Goal: Task Accomplishment & Management: Complete application form

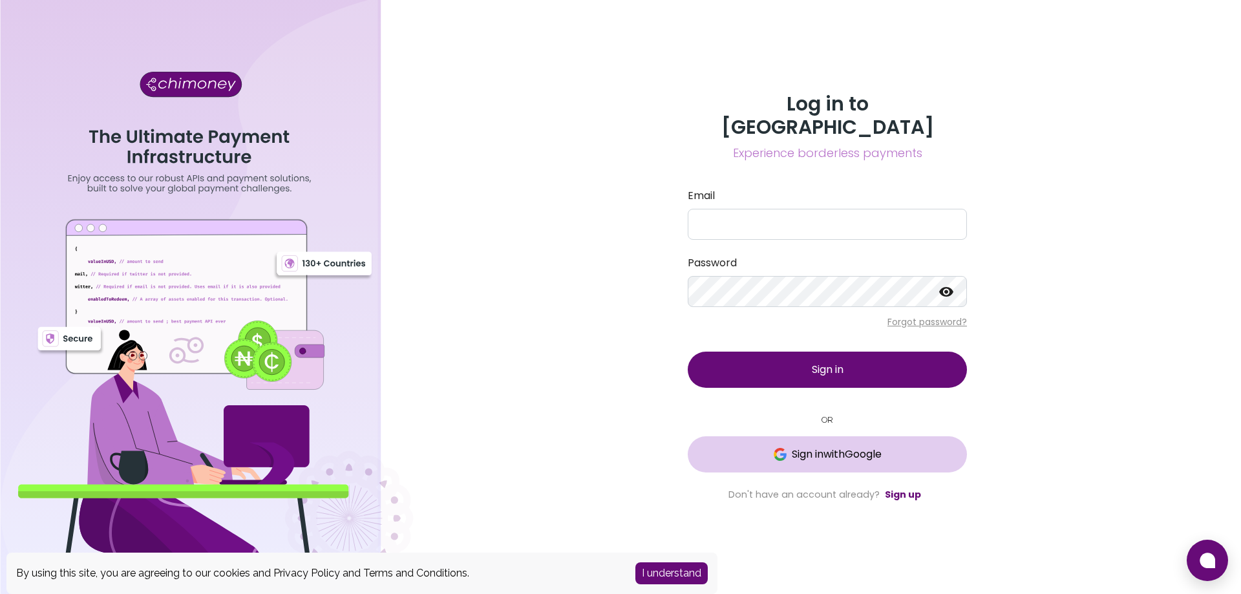
click at [840, 447] on span "Sign in with Google" at bounding box center [837, 455] width 90 height 16
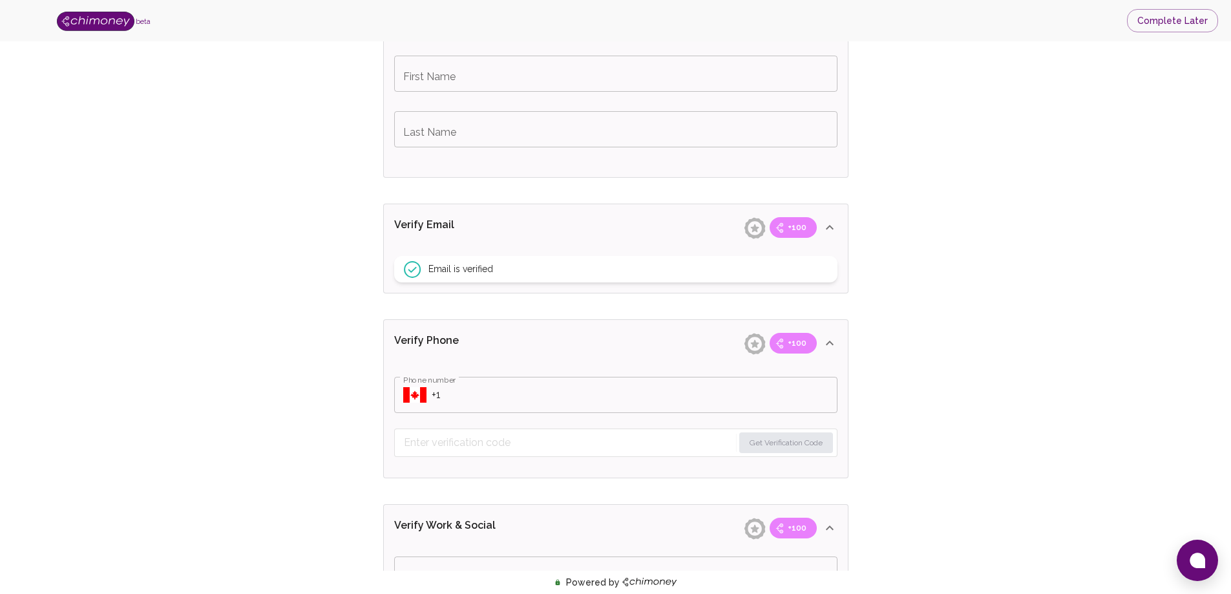
scroll to position [323, 0]
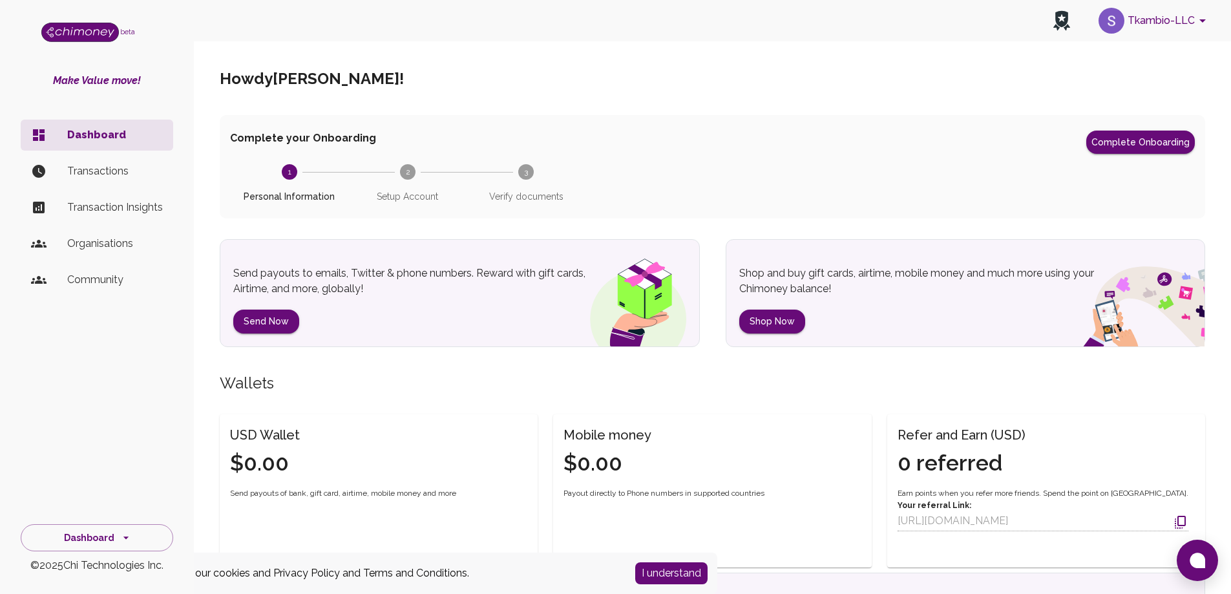
click at [1171, 21] on button "Tkambio-LLC" at bounding box center [1154, 21] width 122 height 34
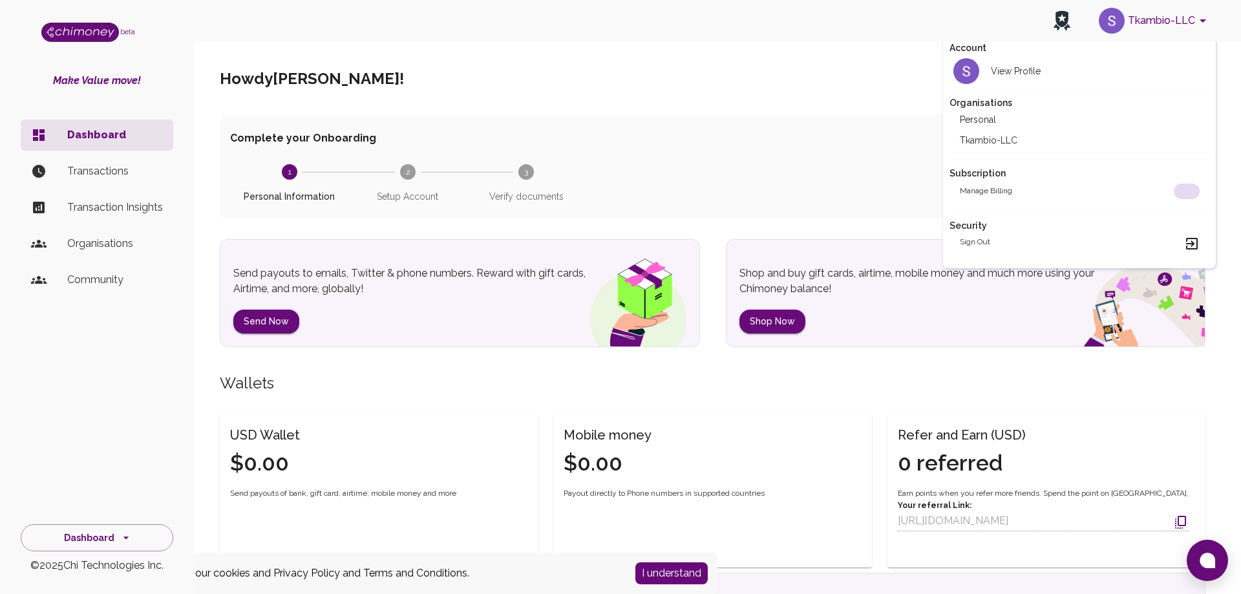
click at [1008, 143] on li "Tkambio-LLC" at bounding box center [1079, 140] width 260 height 21
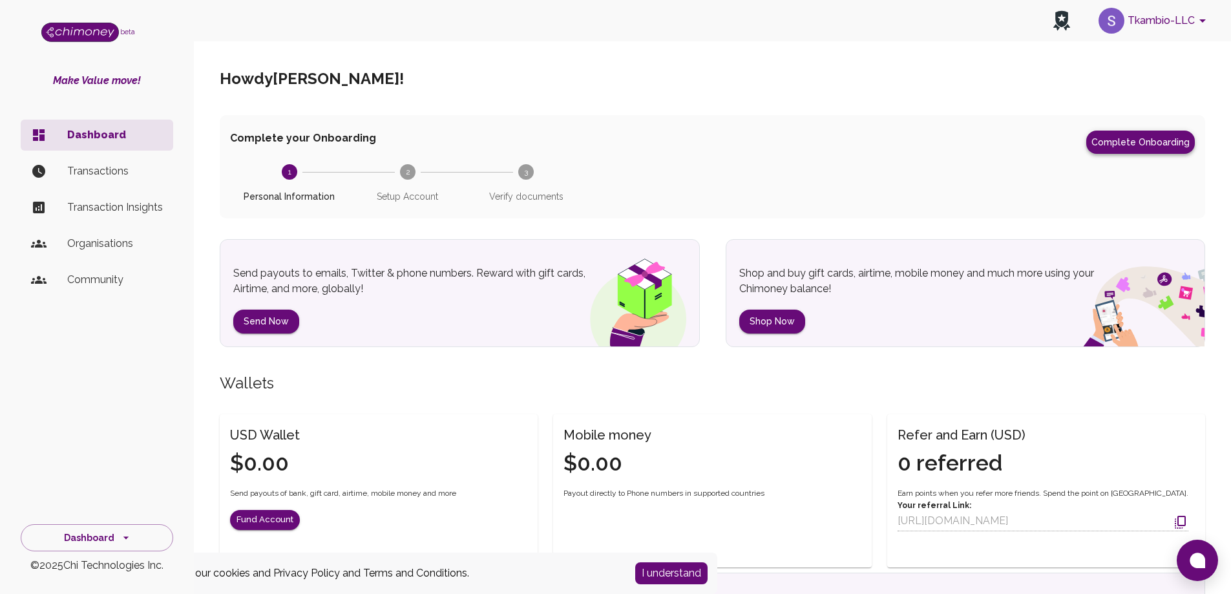
click at [1148, 145] on button "Complete Onboarding" at bounding box center [1140, 142] width 109 height 23
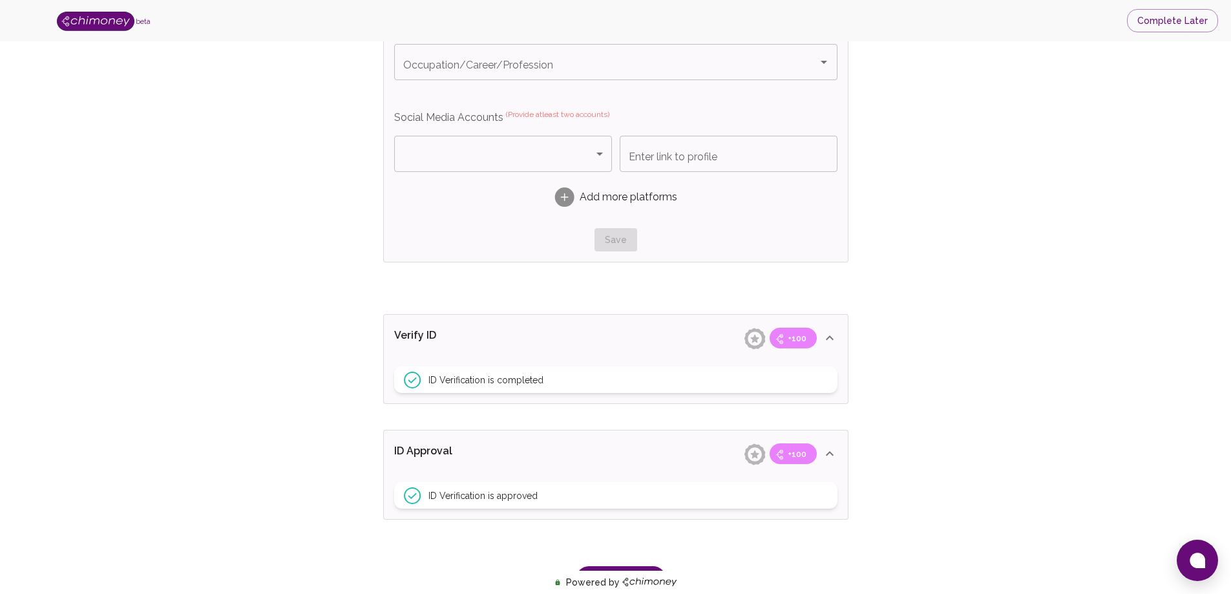
scroll to position [840, 0]
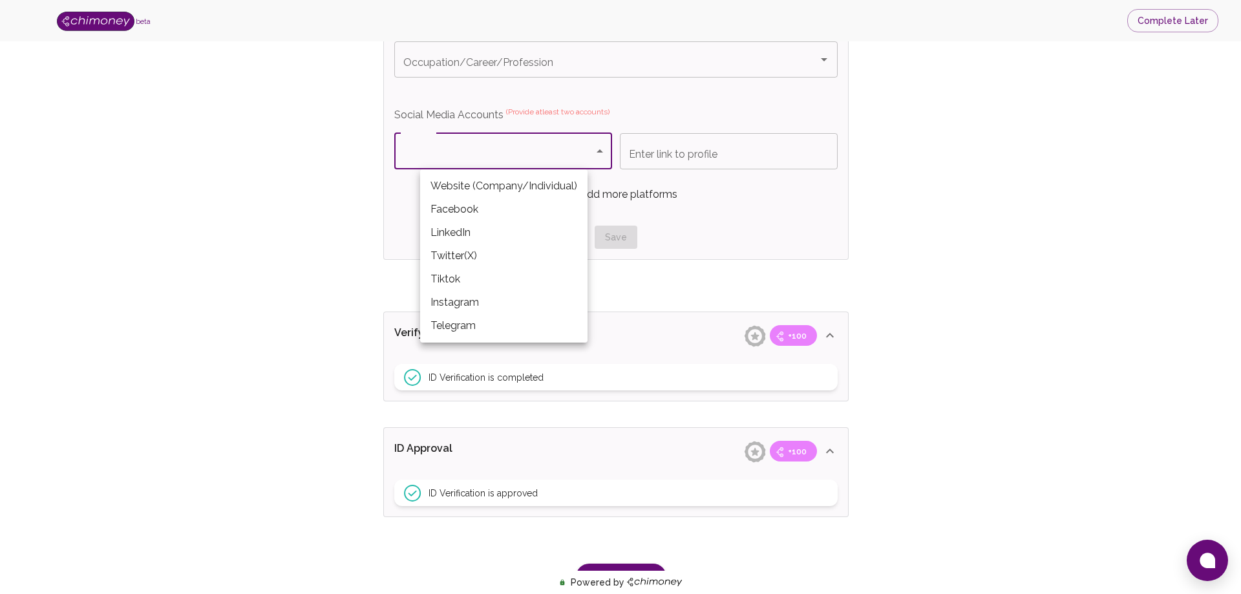
click at [500, 189] on li "Website (Company/Individual)" at bounding box center [503, 185] width 167 height 23
type input "Website (Company/Individual)"
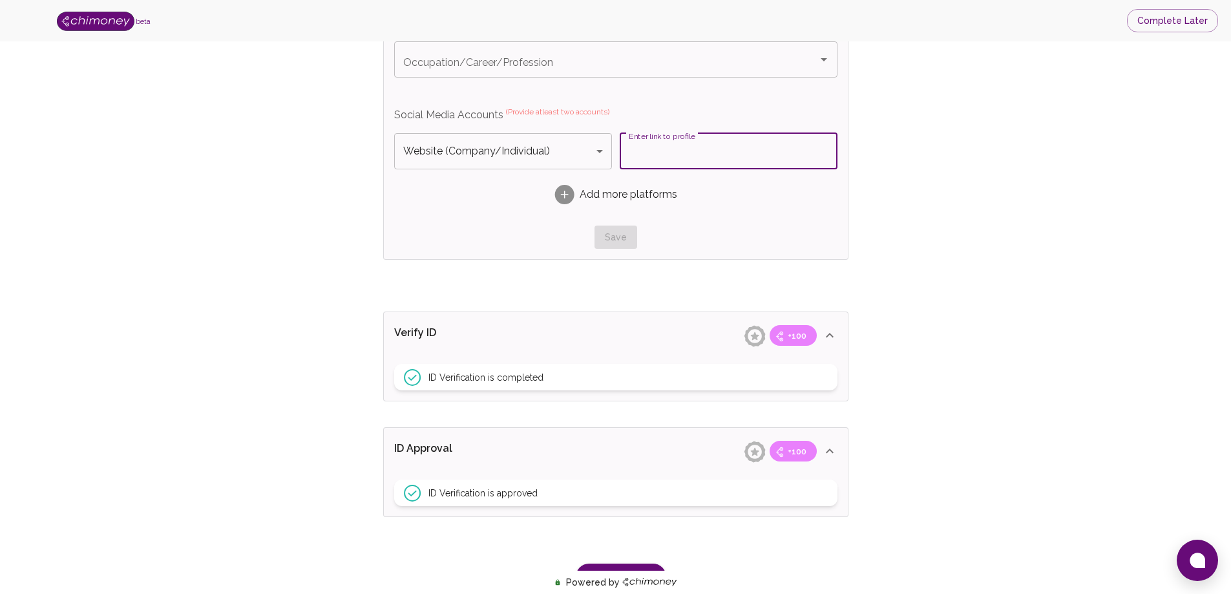
paste input "https://tkambio.us/"
type input "https://tkambio.us/"
click at [569, 196] on rect at bounding box center [563, 194] width 19 height 19
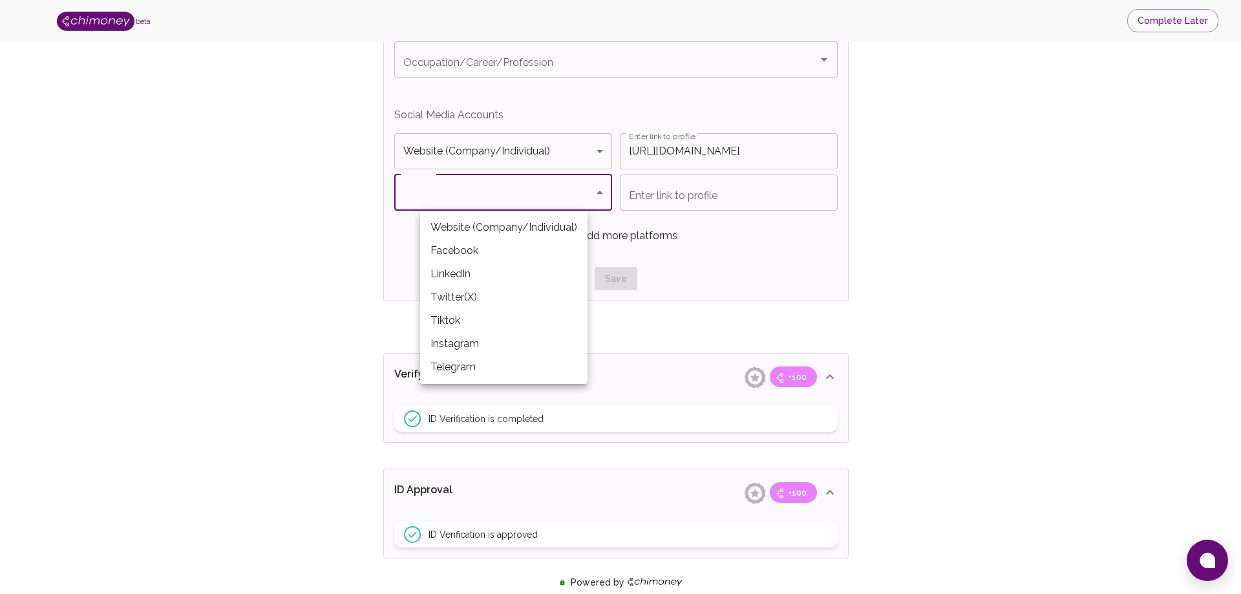
click at [514, 284] on li "LinkedIn" at bounding box center [503, 273] width 167 height 23
type input "LinkedIn"
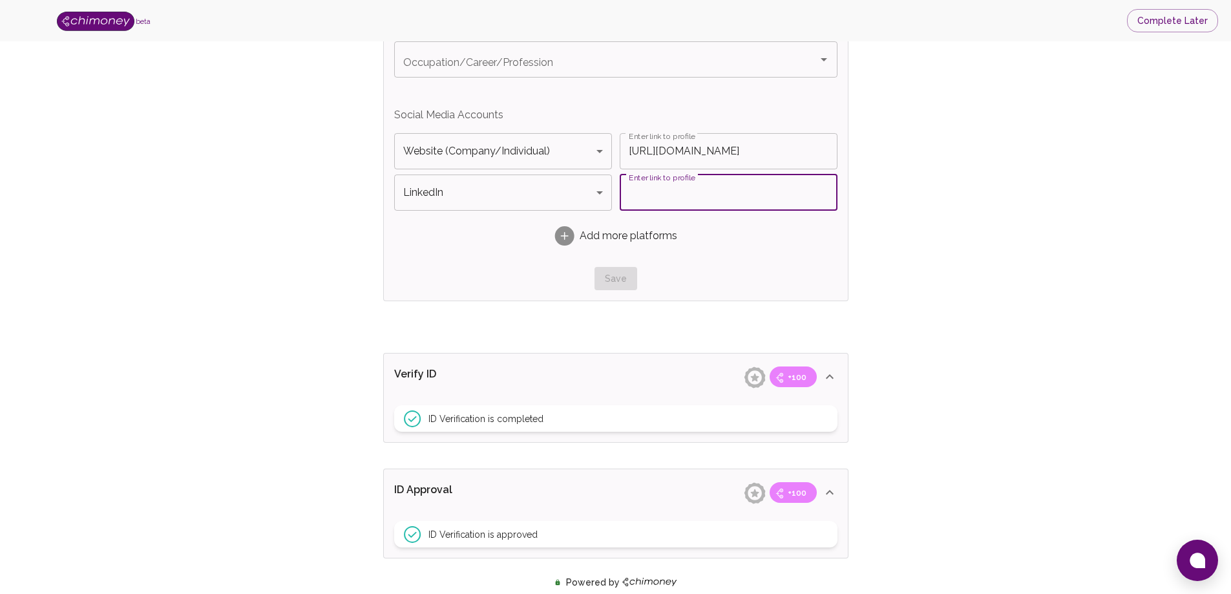
click at [643, 202] on input "Enter link to profile" at bounding box center [729, 192] width 218 height 36
click at [728, 198] on input "Tkambio USA" at bounding box center [729, 192] width 218 height 36
click at [705, 183] on input "Tkambio USA" at bounding box center [729, 192] width 218 height 36
type input "Tkambio USA"
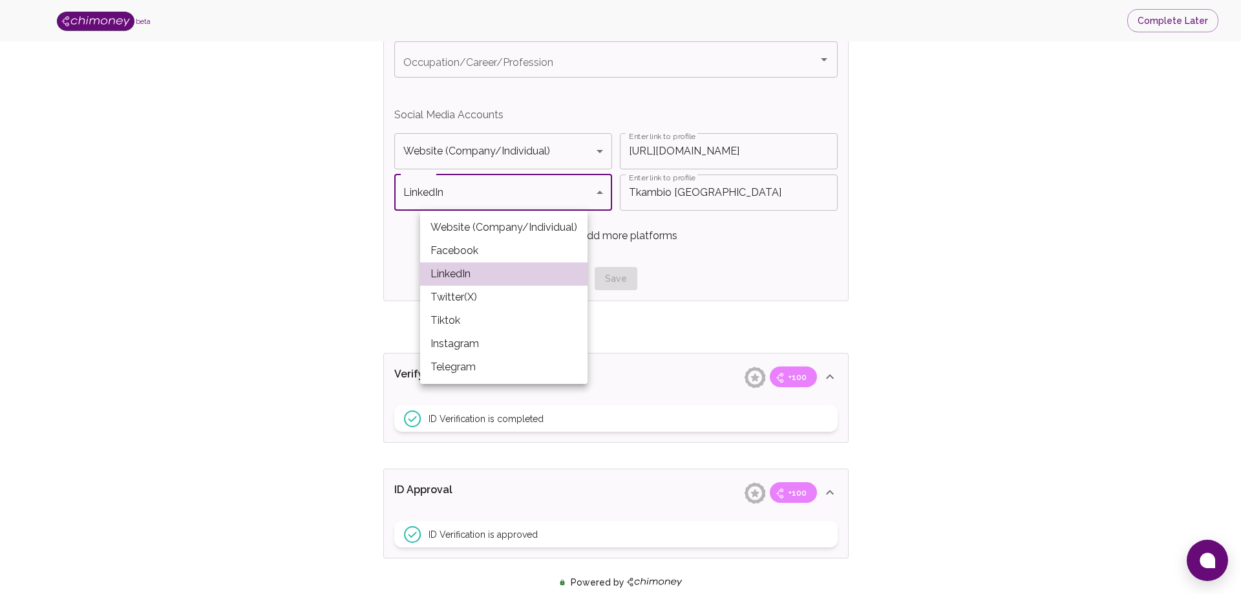
click at [491, 255] on li "Facebook" at bounding box center [503, 250] width 167 height 23
type input "Facebook"
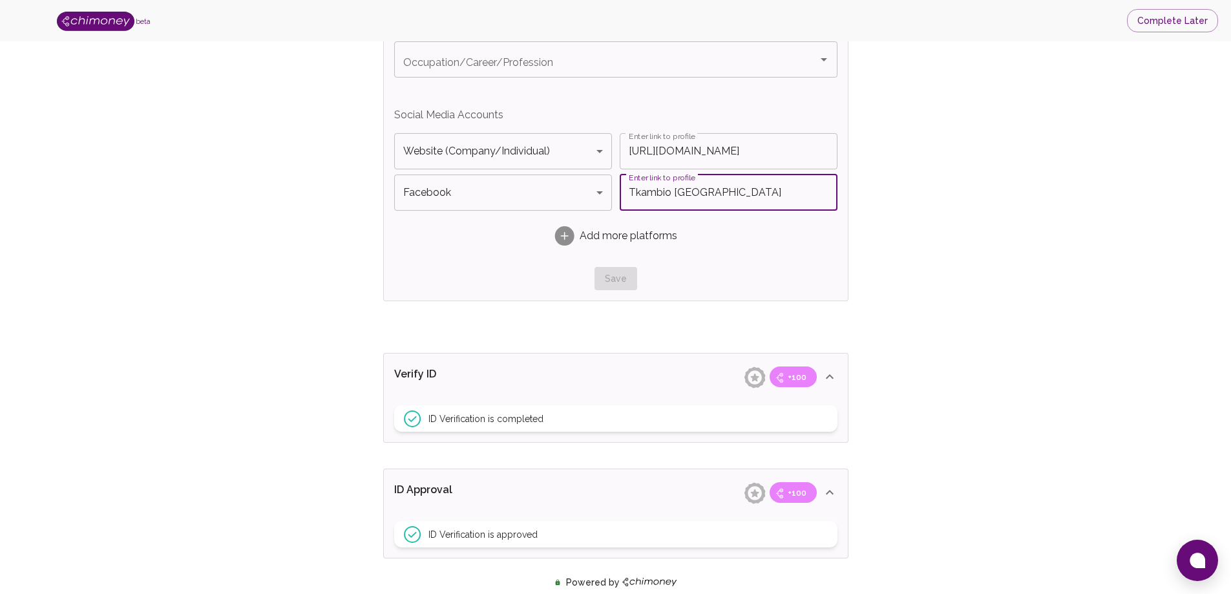
click at [702, 194] on input "Tkambio USA" at bounding box center [729, 192] width 218 height 36
type input "Tkambio.usa"
click at [745, 253] on div "Add more platforms" at bounding box center [615, 236] width 443 height 41
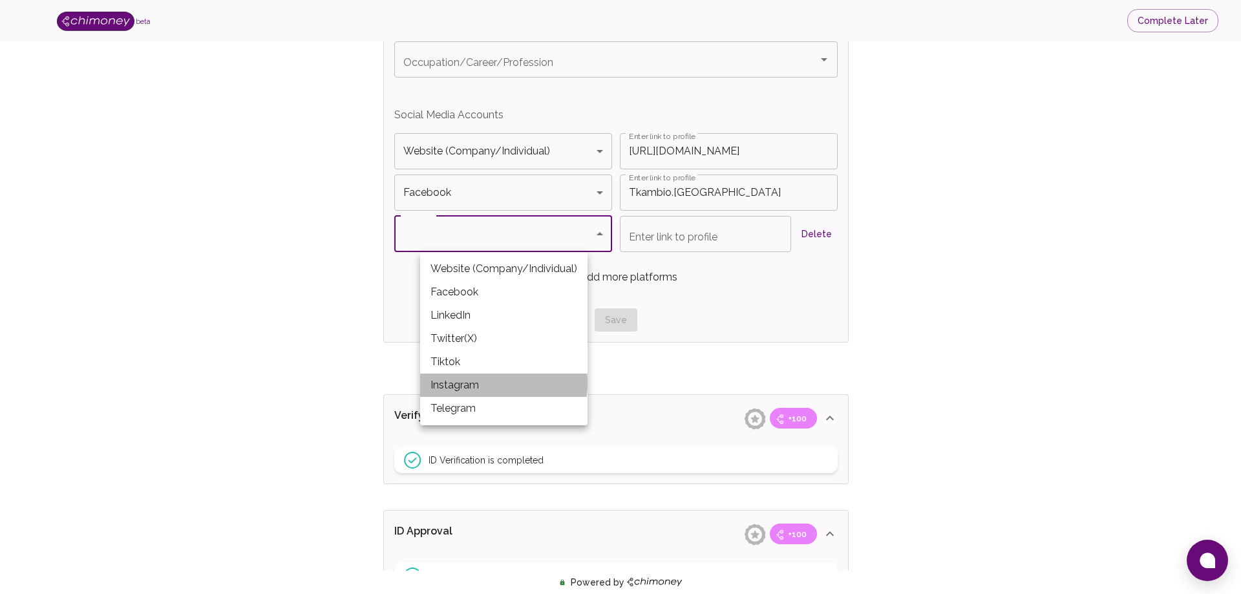
click at [462, 383] on li "Instagram" at bounding box center [503, 384] width 167 height 23
type input "Instagram"
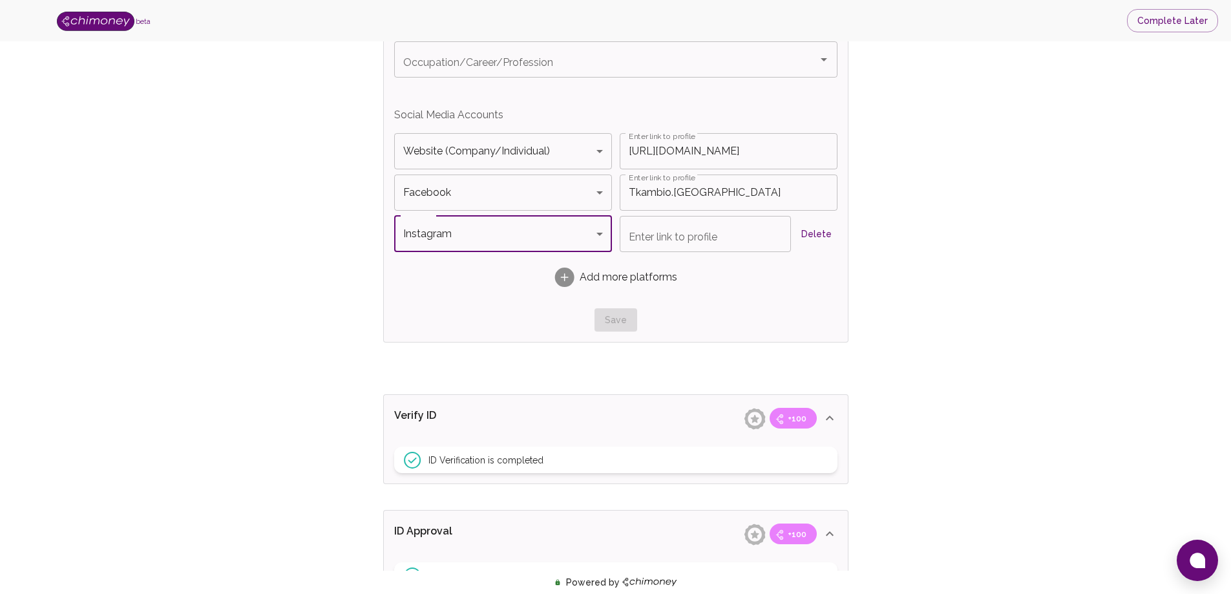
click at [628, 232] on input "Enter link to profile" at bounding box center [705, 234] width 171 height 36
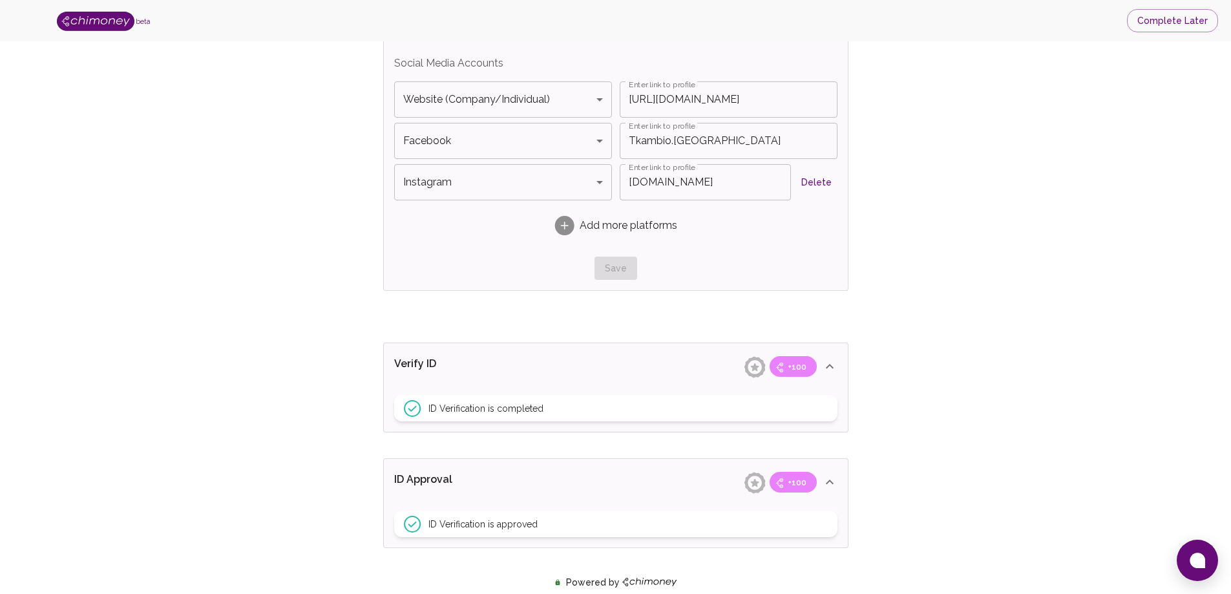
scroll to position [905, 0]
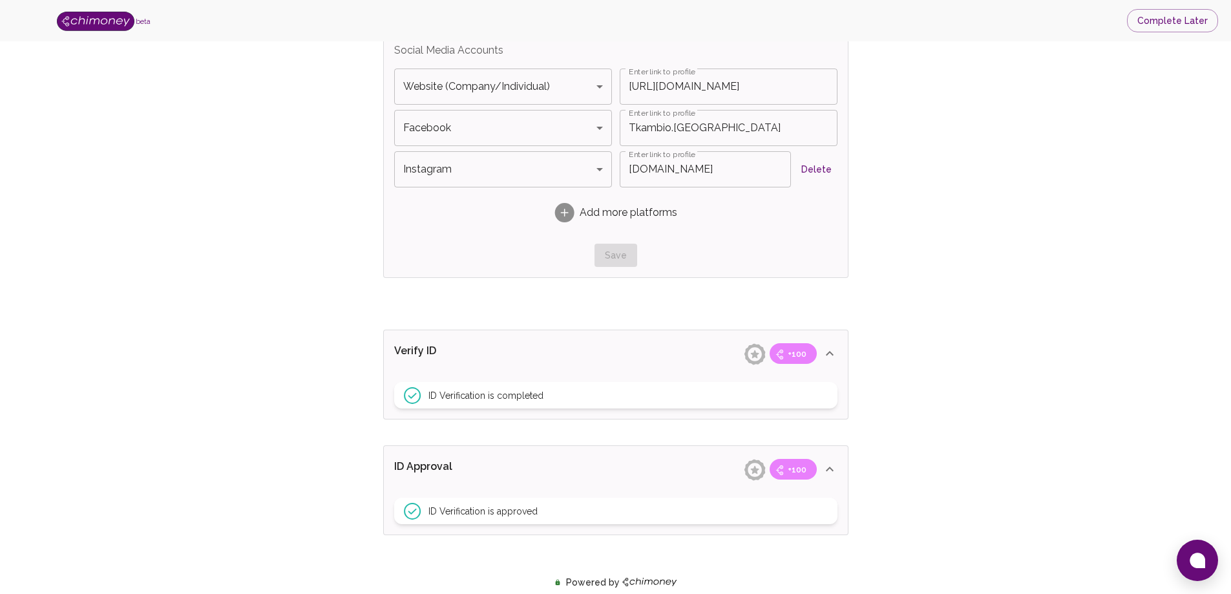
click at [645, 174] on input "Tkambio.us" at bounding box center [705, 169] width 171 height 36
type input "@Tkambio.us"
click at [649, 131] on input "Tkambio.usa" at bounding box center [729, 128] width 218 height 36
click at [631, 124] on input "Tkambio.usa" at bounding box center [729, 128] width 218 height 36
click at [802, 250] on div "Save" at bounding box center [615, 256] width 443 height 24
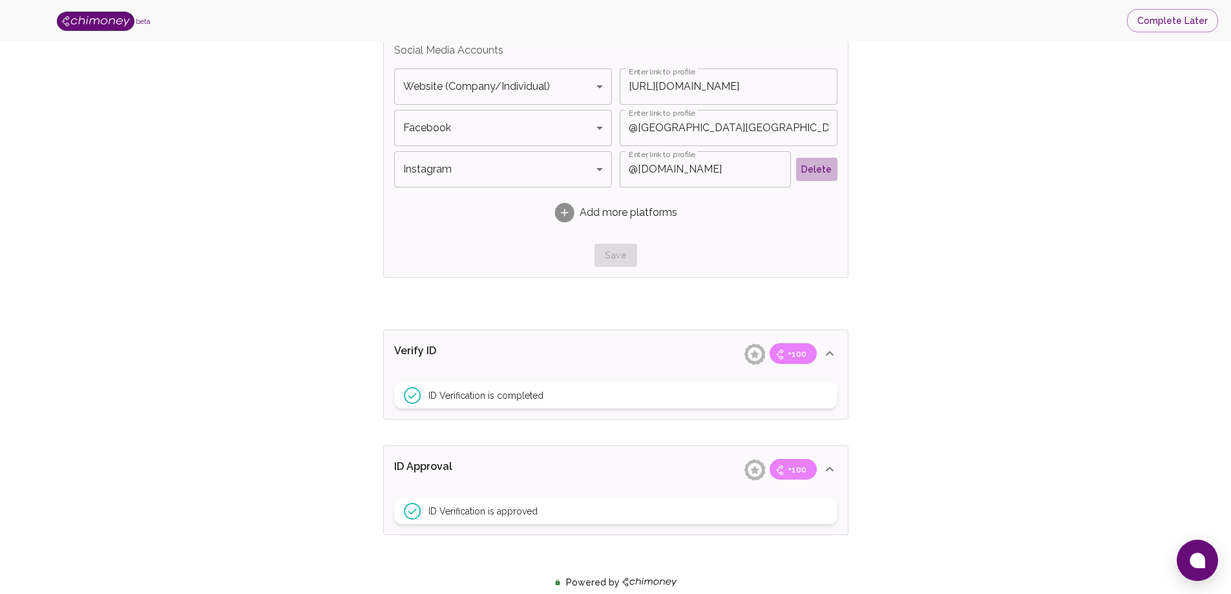
click at [815, 169] on button "Delete" at bounding box center [816, 170] width 41 height 24
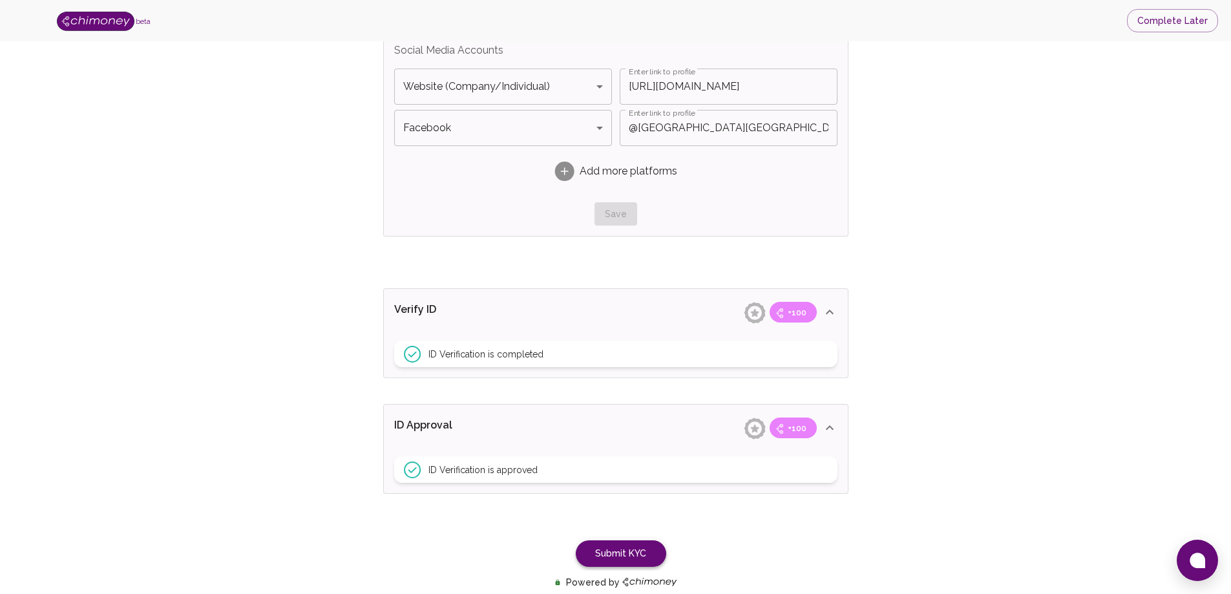
click at [625, 559] on button "Submit KYC" at bounding box center [621, 553] width 90 height 26
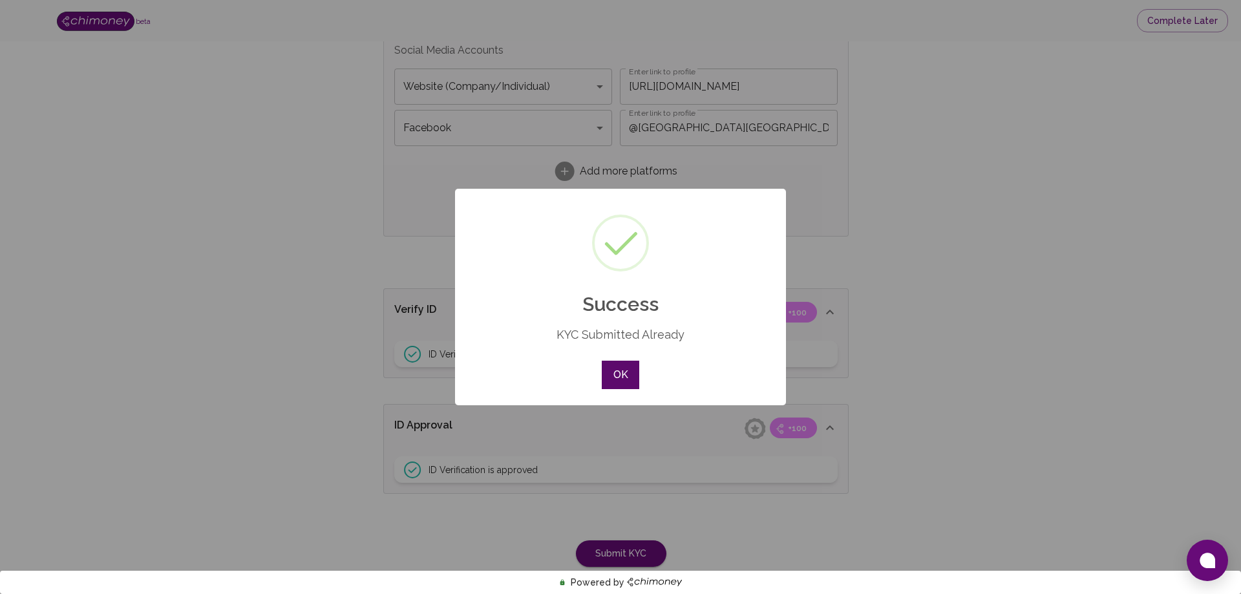
click at [610, 370] on button "OK" at bounding box center [620, 375] width 37 height 28
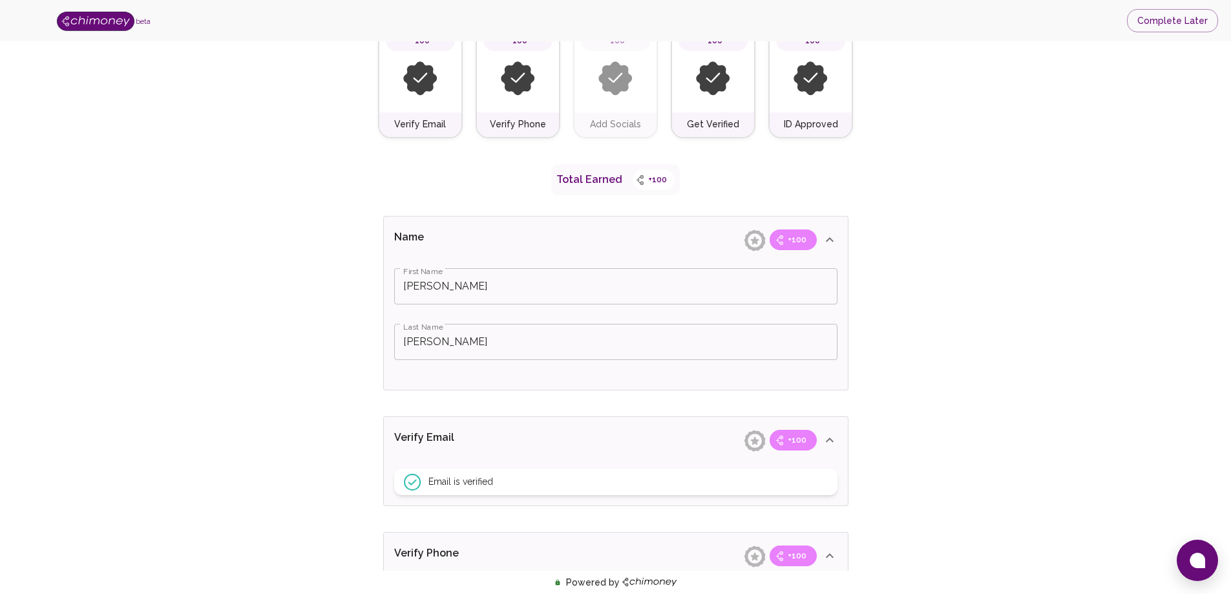
scroll to position [0, 0]
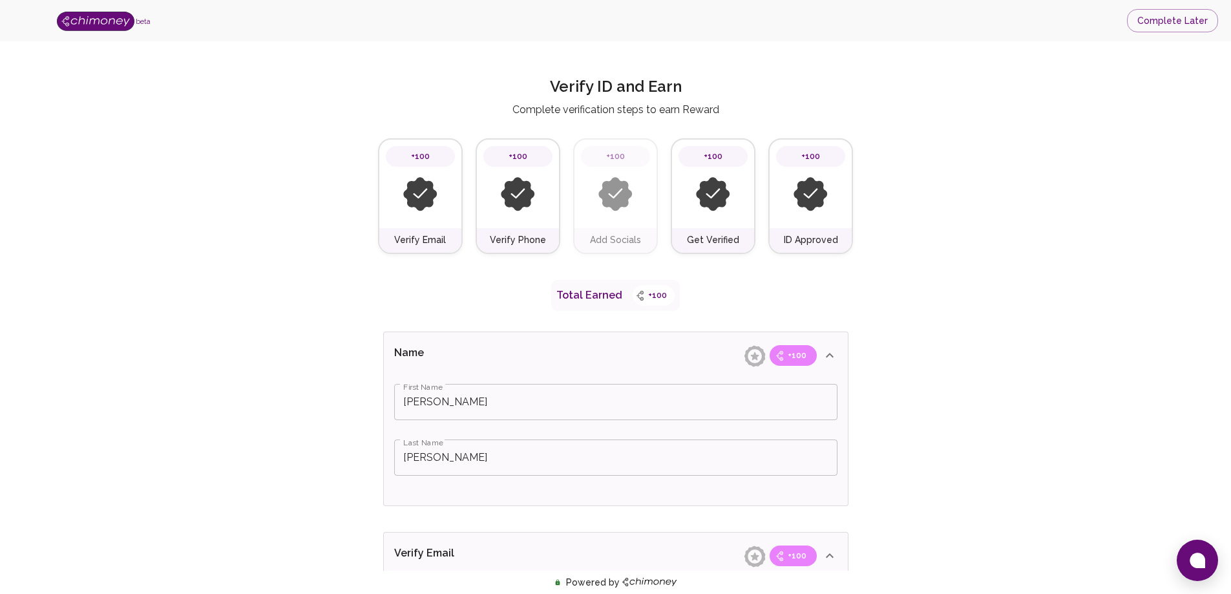
click at [614, 233] on h6 "Add Socials" at bounding box center [615, 240] width 51 height 14
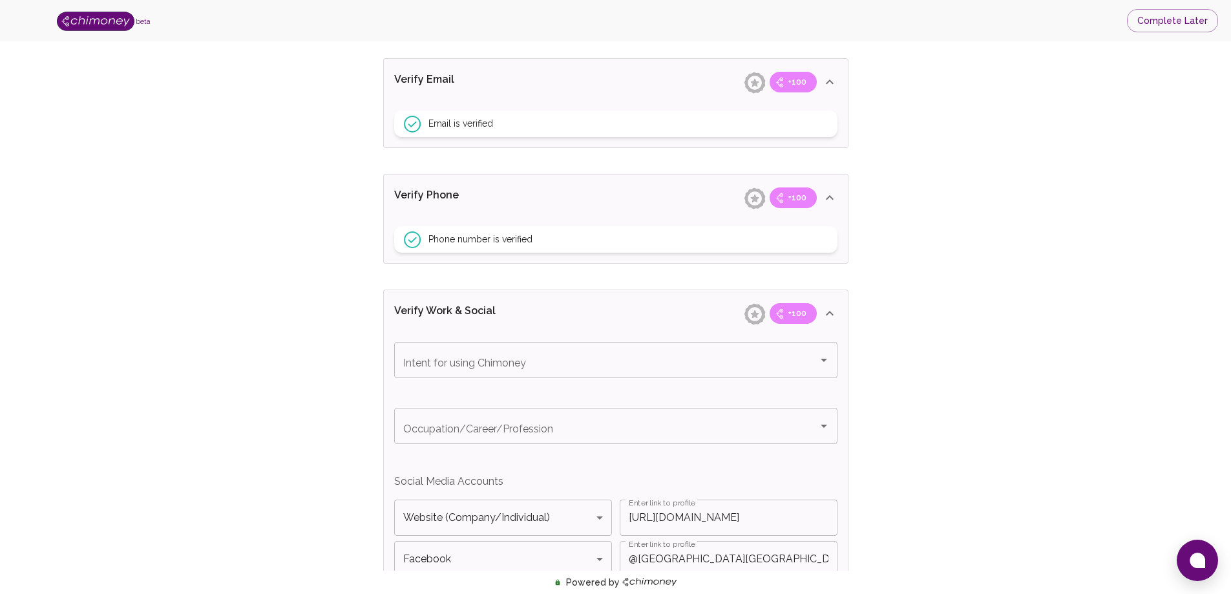
scroll to position [711, 0]
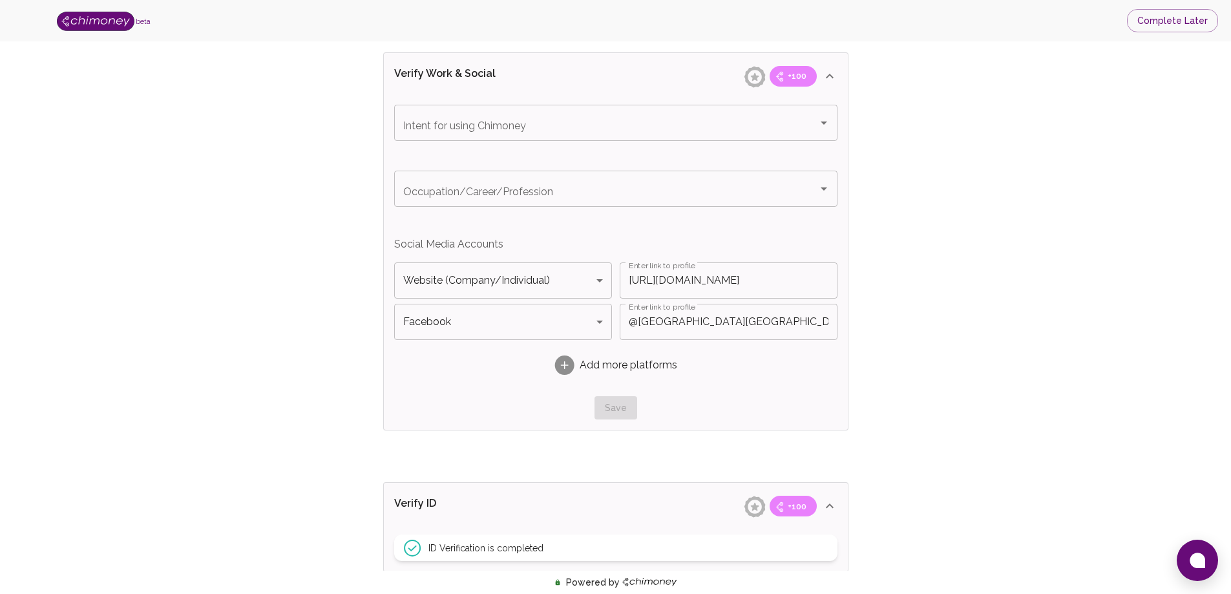
click at [731, 319] on input "@Tkambio.usa" at bounding box center [729, 322] width 218 height 36
click at [627, 324] on input "@Tkambio.usa" at bounding box center [729, 322] width 218 height 36
click at [638, 322] on input "@Tkambio.usa" at bounding box center [729, 322] width 218 height 36
click at [720, 324] on input "Tkambio.usa" at bounding box center [729, 322] width 218 height 36
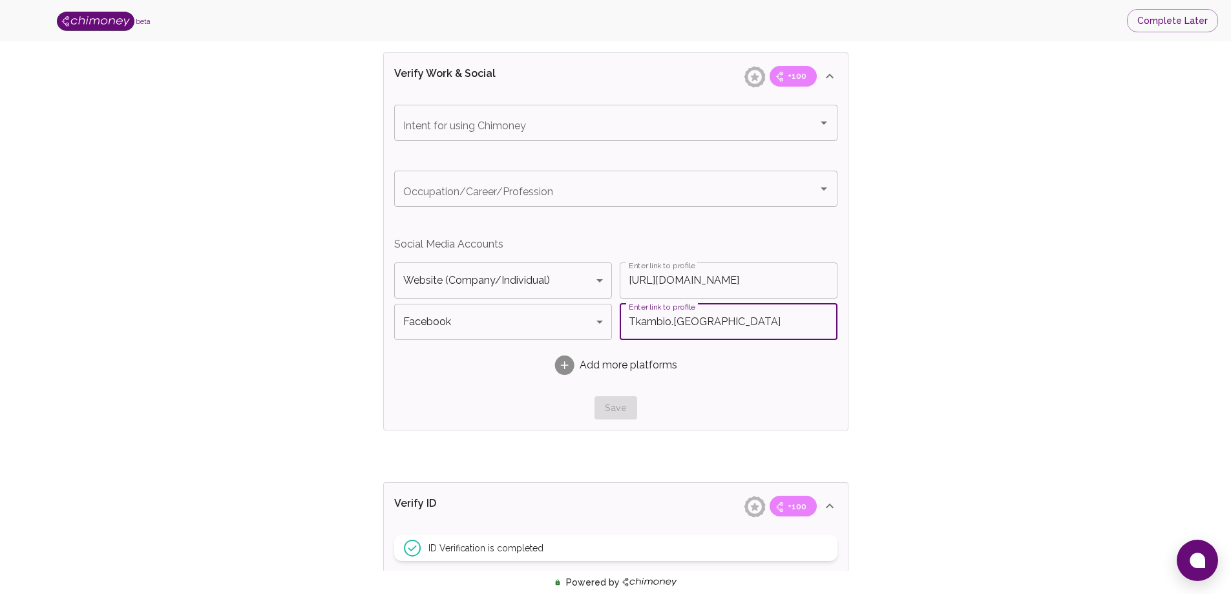
type input "Tkambio.usa"
click at [721, 352] on div "Add more platforms" at bounding box center [615, 365] width 443 height 41
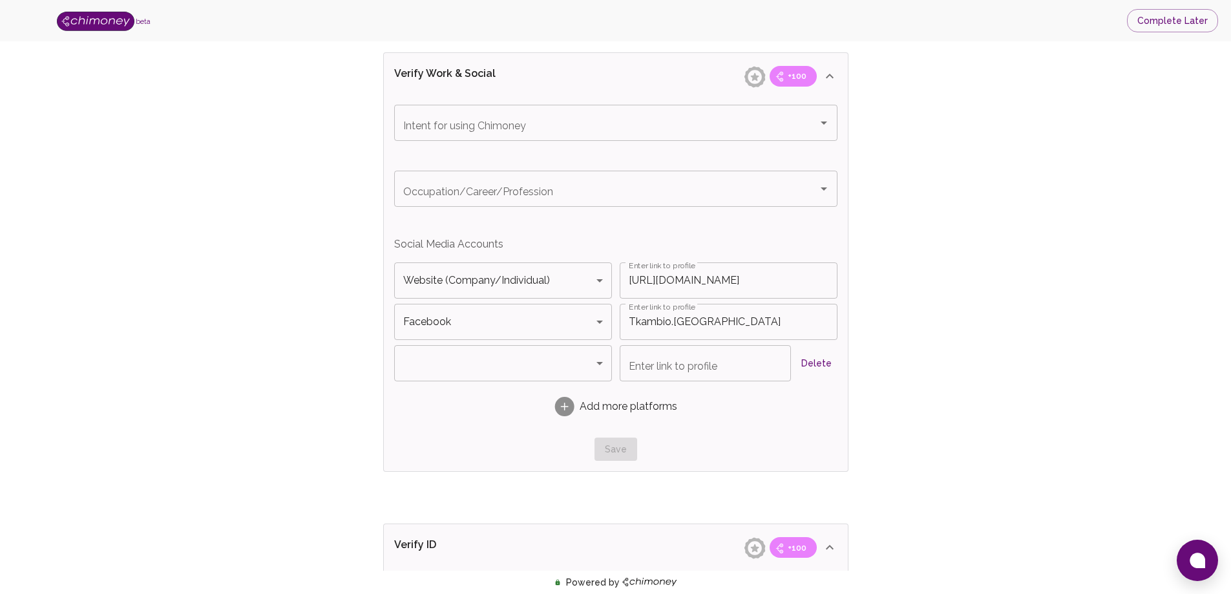
click at [735, 288] on input "https://tkambio.us/" at bounding box center [729, 280] width 218 height 36
type input "https://tkambio.us"
click at [720, 321] on input "Tkambio.usa" at bounding box center [729, 322] width 218 height 36
type input "@Tkambio.usa"
click at [766, 454] on div "Save" at bounding box center [615, 449] width 443 height 24
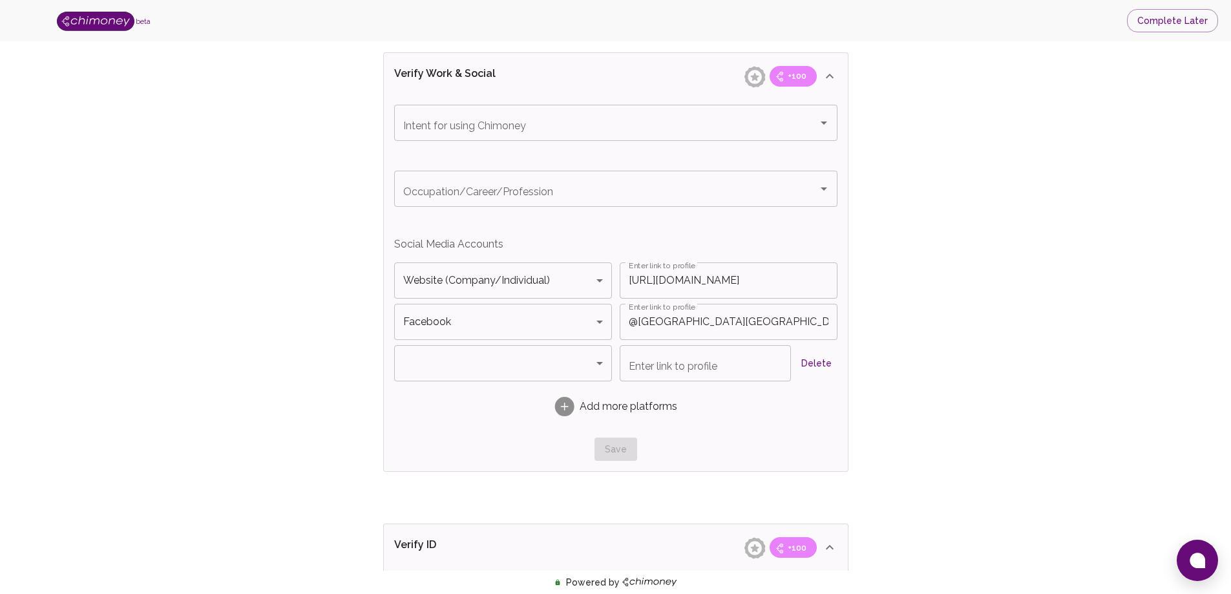
click at [562, 403] on rect at bounding box center [563, 406] width 19 height 19
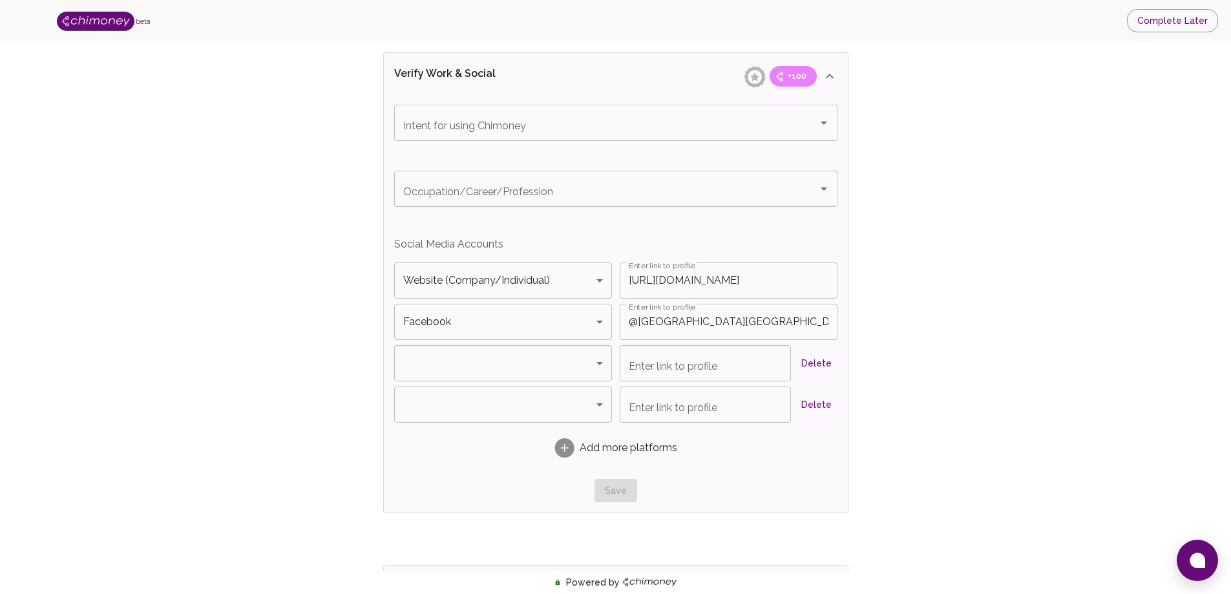
click at [820, 406] on button "Delete" at bounding box center [816, 405] width 41 height 24
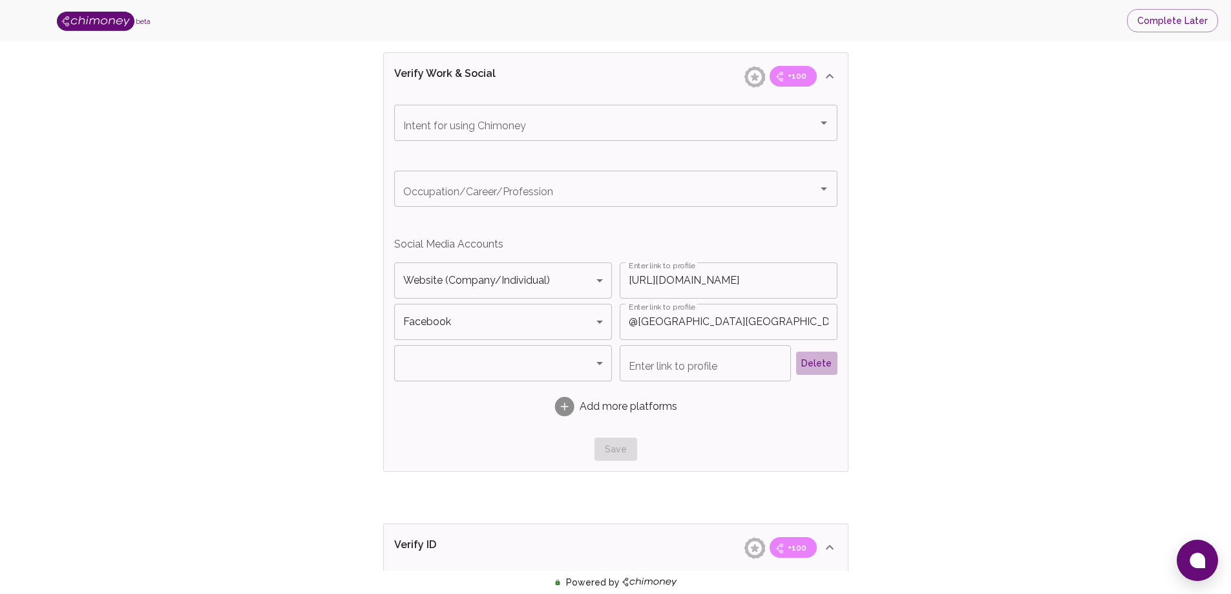
click at [815, 361] on button "Delete" at bounding box center [816, 364] width 41 height 24
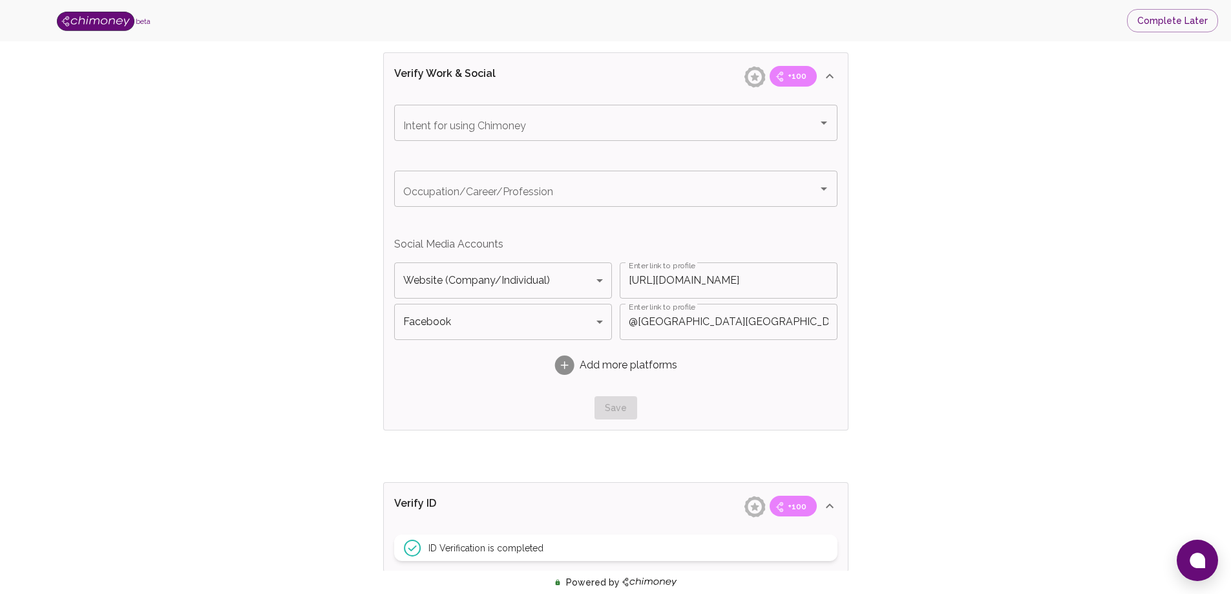
click at [676, 282] on input "https://tkambio.us" at bounding box center [729, 280] width 218 height 36
click at [616, 413] on div "Save" at bounding box center [615, 408] width 443 height 24
click at [720, 318] on input "@Tkambio.usa" at bounding box center [729, 322] width 218 height 36
click at [731, 282] on input "https://tkambio.us" at bounding box center [729, 280] width 218 height 36
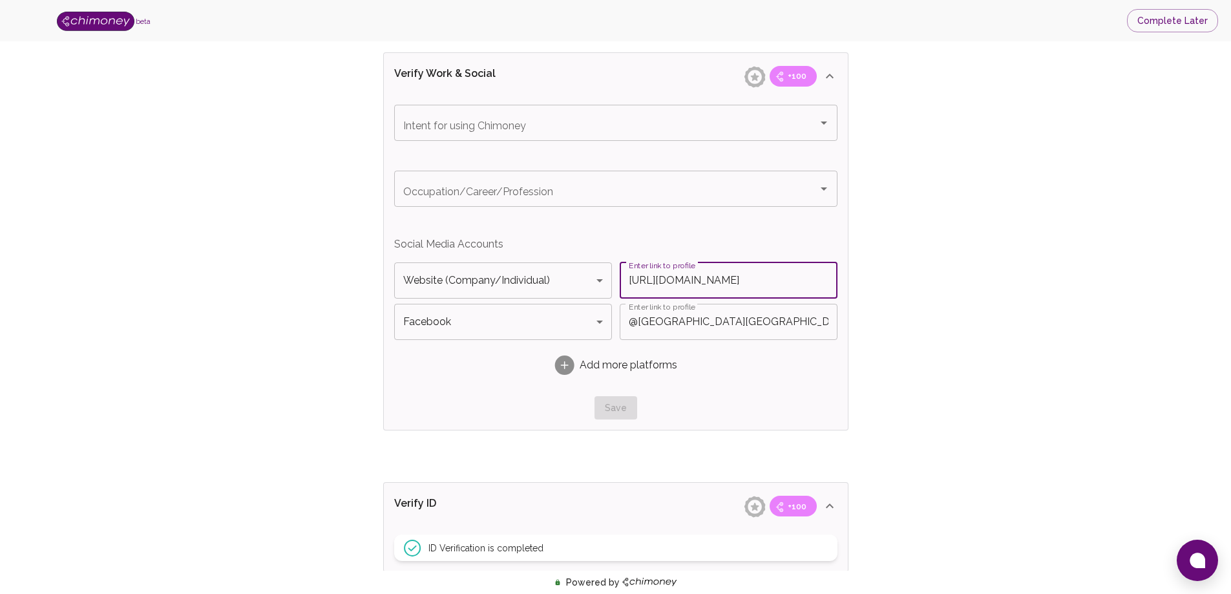
click at [671, 322] on input "@Tkambio.usa" at bounding box center [729, 322] width 218 height 36
click at [725, 325] on input "@Tkambio.usa" at bounding box center [729, 322] width 218 height 36
click at [620, 408] on div "Save" at bounding box center [615, 408] width 443 height 24
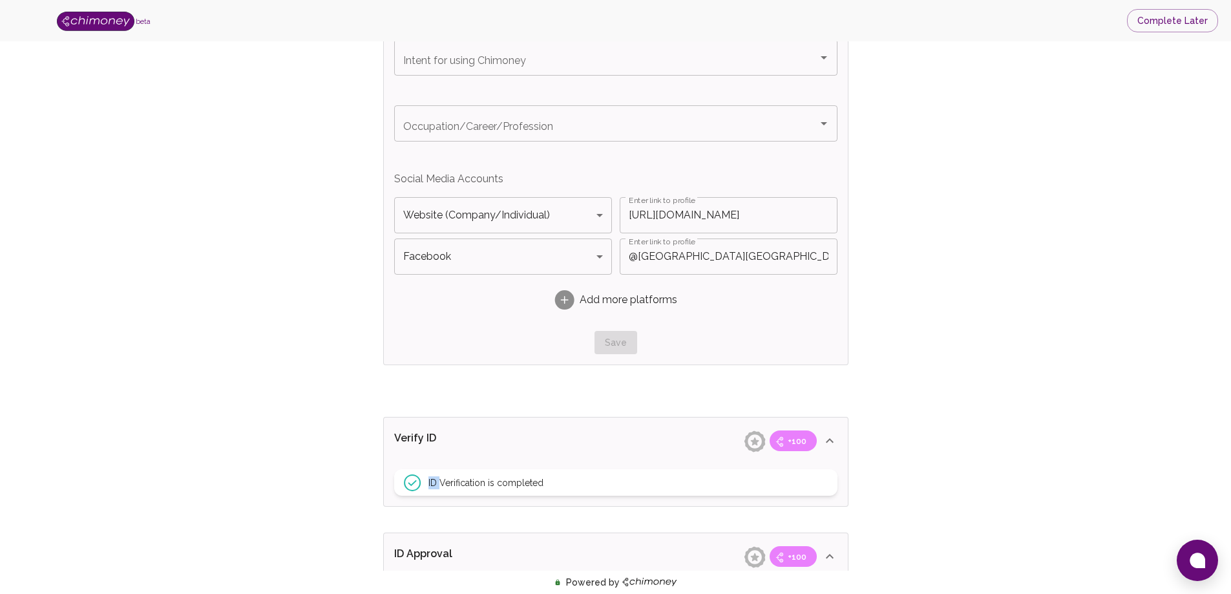
scroll to position [772, 0]
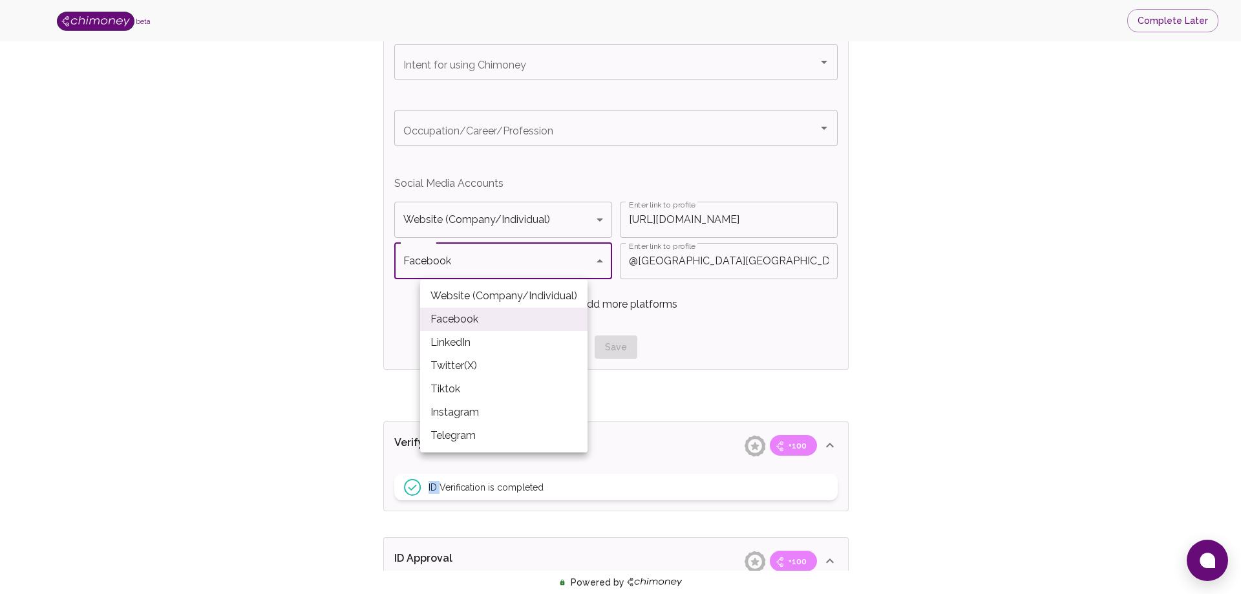
click at [606, 260] on body "beta Complete Later Verify ID and Earn Complete verification steps to earn Rewa…" at bounding box center [620, 7] width 1241 height 1559
click at [537, 300] on li "Website (Company/Individual)" at bounding box center [503, 295] width 167 height 23
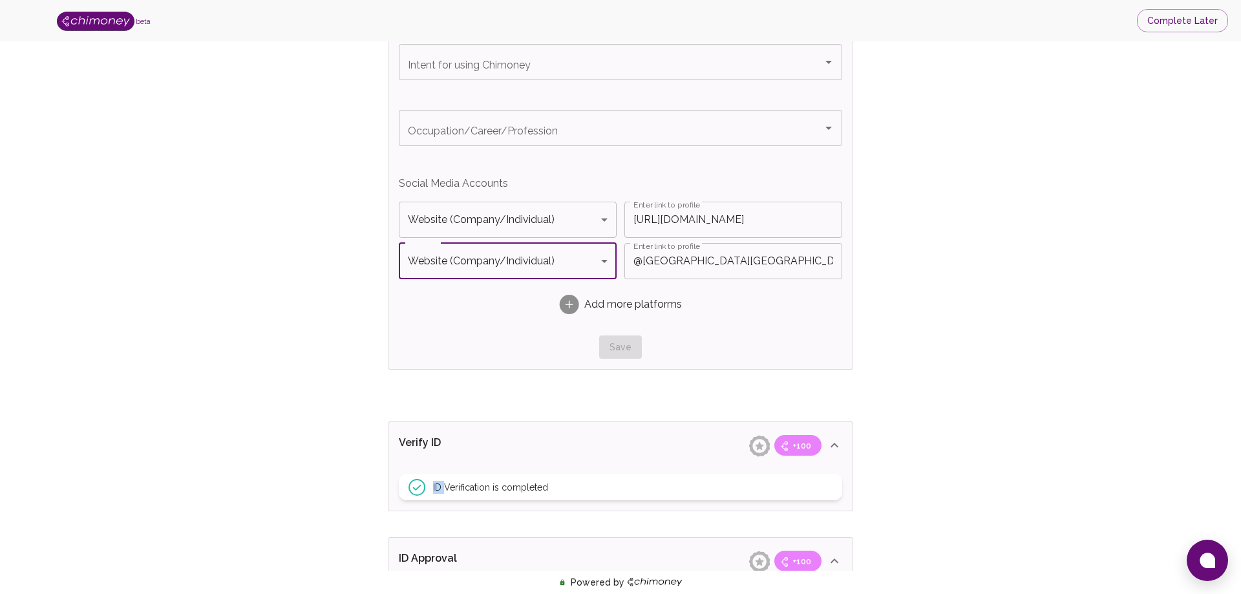
click at [605, 260] on body "beta Complete Later Verify ID and Earn Complete verification steps to earn Rewa…" at bounding box center [620, 7] width 1241 height 1559
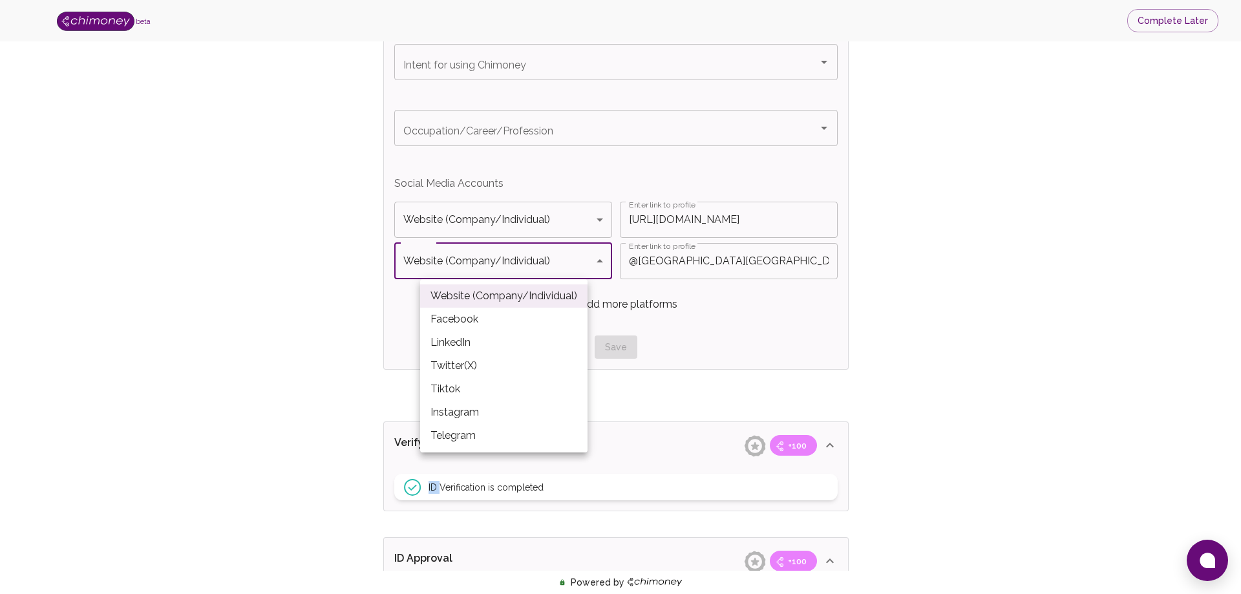
click at [527, 319] on li "Facebook" at bounding box center [503, 319] width 167 height 23
type input "Facebook"
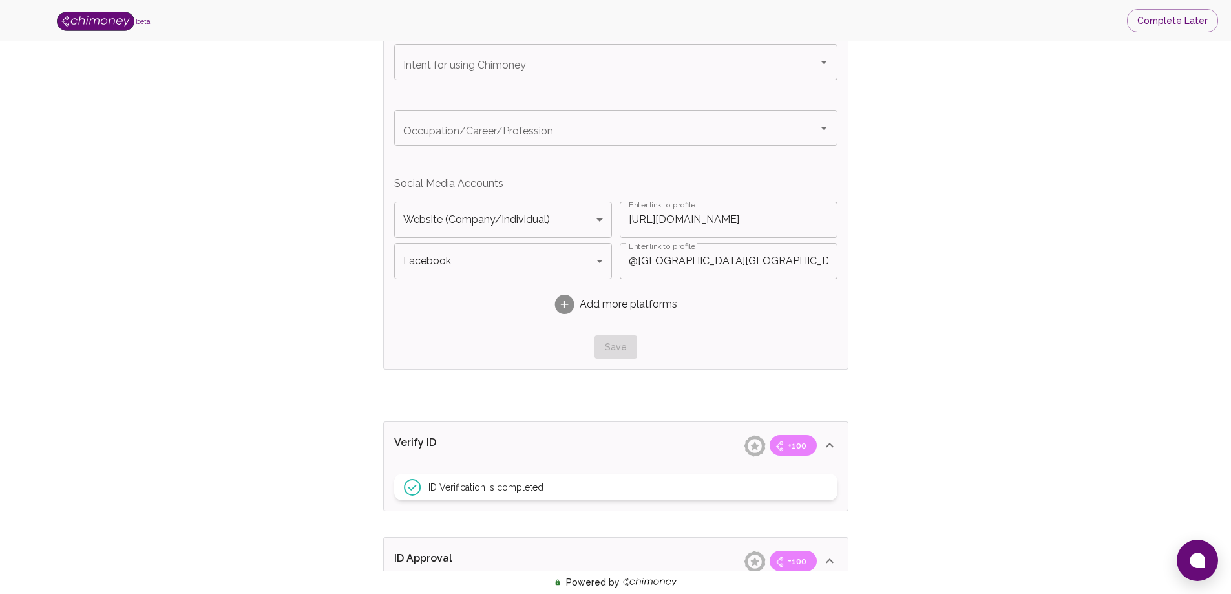
click at [764, 322] on div "Add more platforms" at bounding box center [615, 304] width 443 height 41
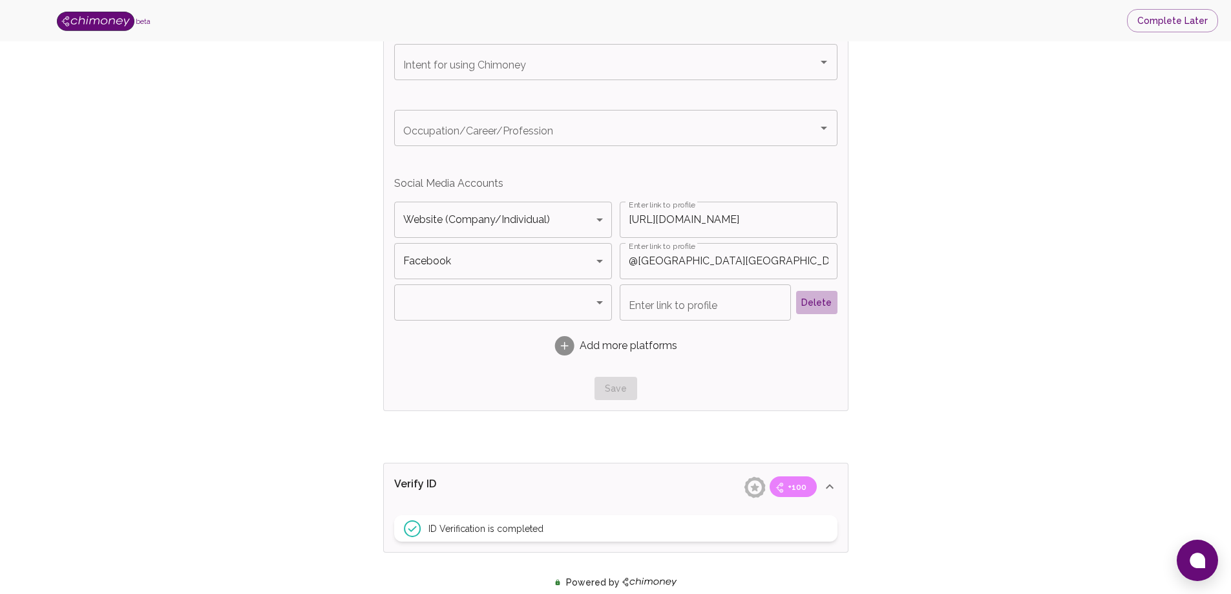
click at [823, 306] on button "Delete" at bounding box center [816, 303] width 41 height 24
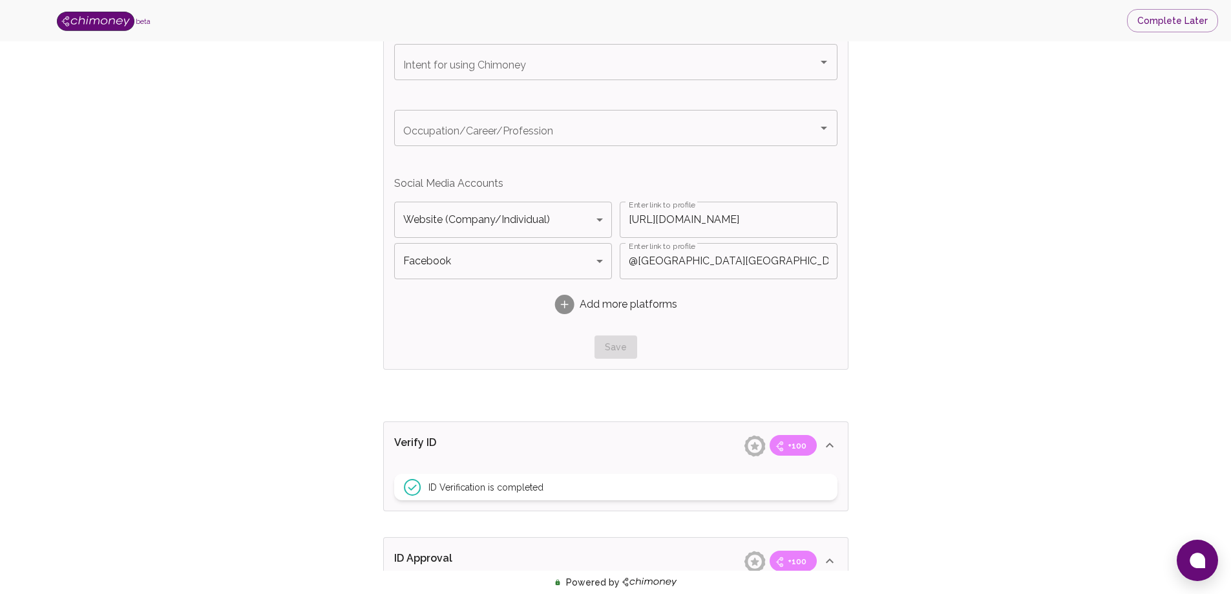
scroll to position [513, 0]
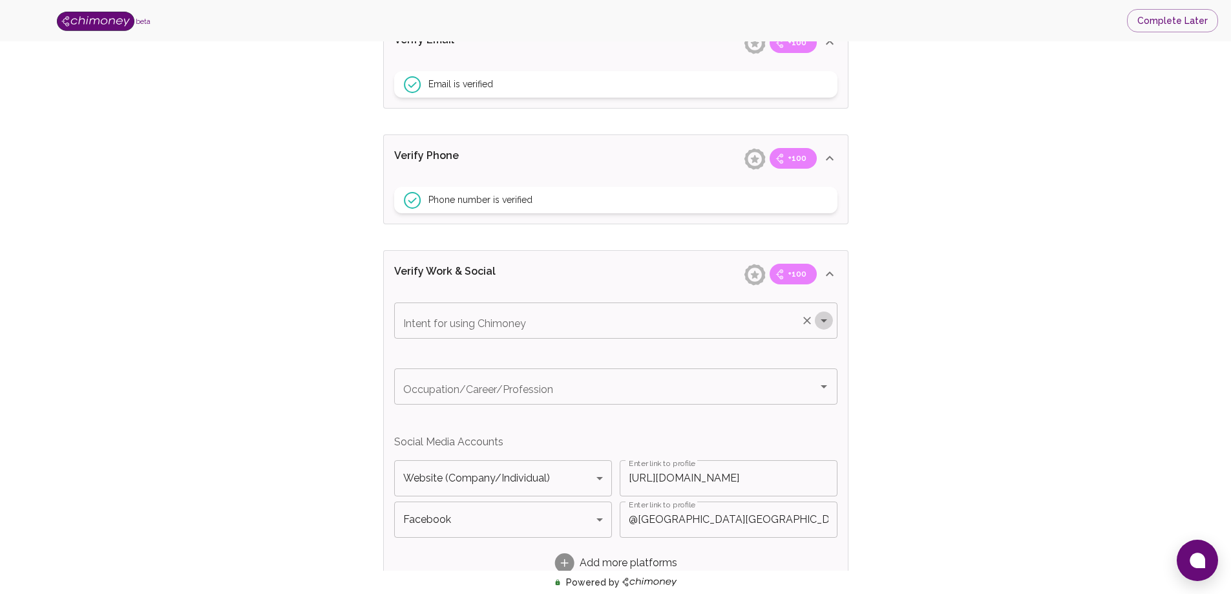
click at [821, 325] on icon "Open" at bounding box center [824, 321] width 16 height 16
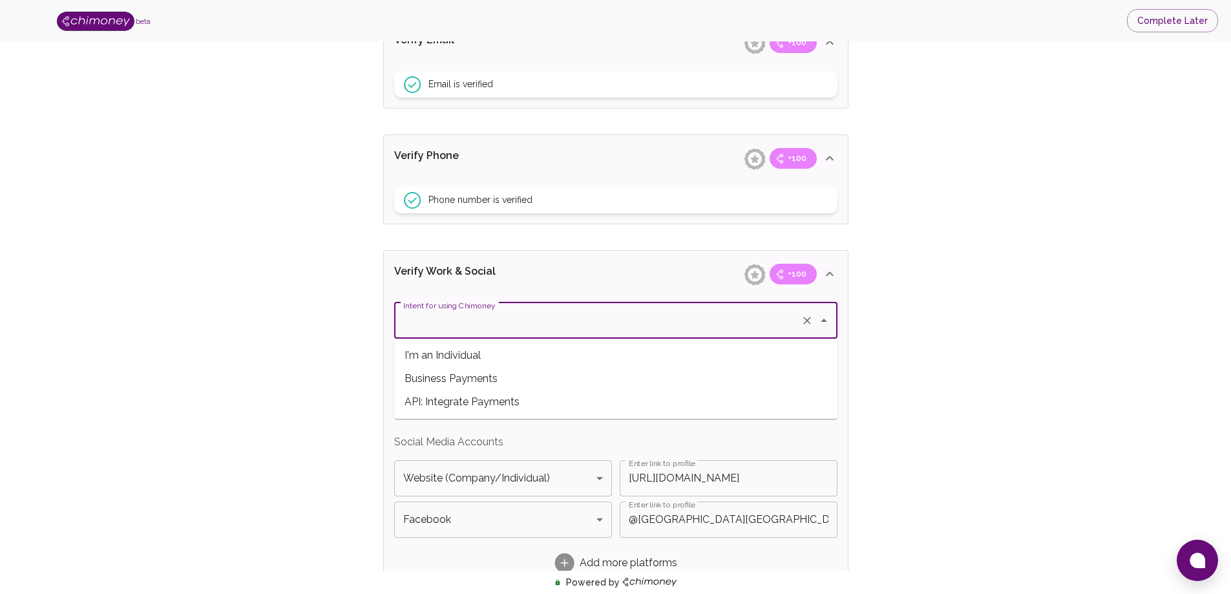
click at [503, 385] on span "Business Payments" at bounding box center [615, 378] width 443 height 23
type input "Business Payments"
click at [823, 388] on icon "Open" at bounding box center [824, 387] width 16 height 16
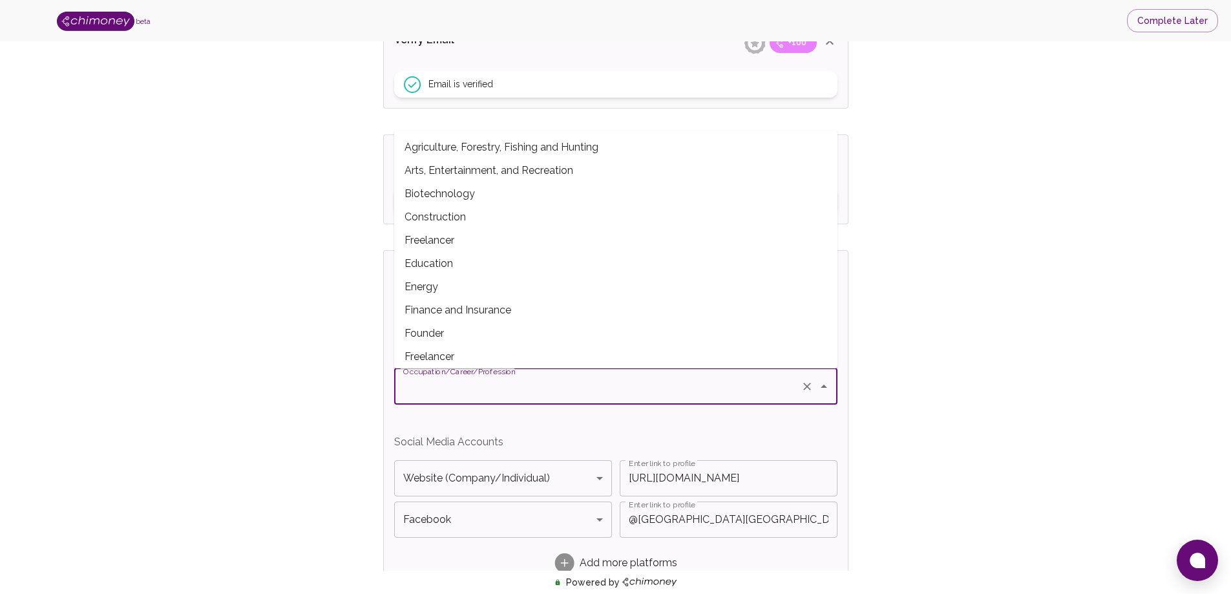
click at [494, 310] on span "Finance and Insurance" at bounding box center [615, 310] width 443 height 23
type input "Finance and Insurance"
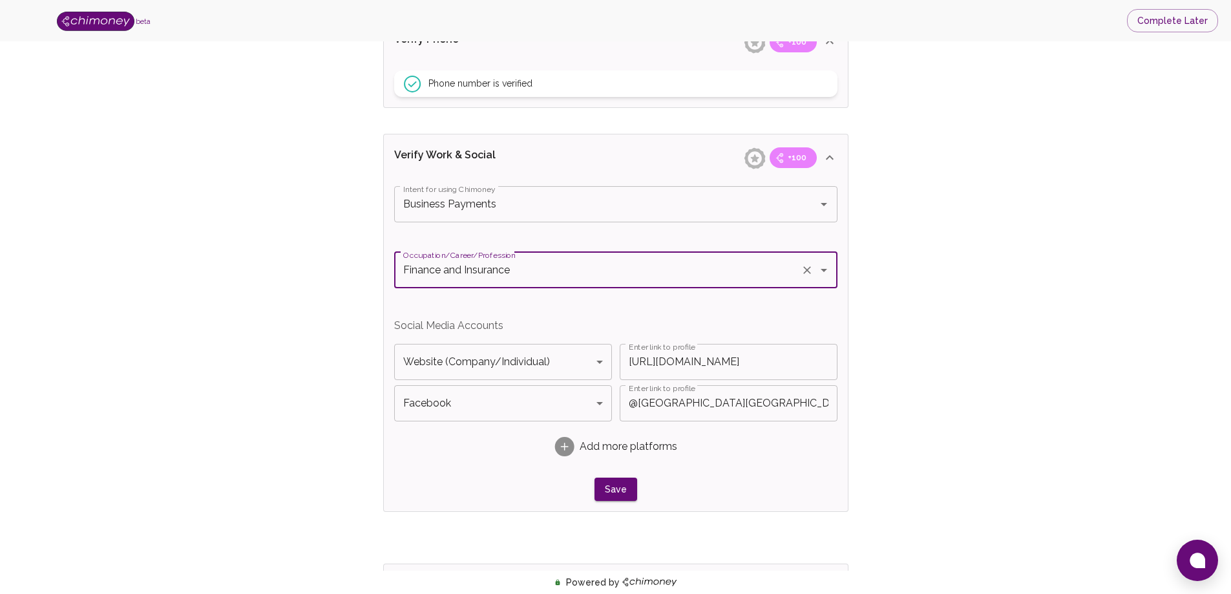
scroll to position [836, 0]
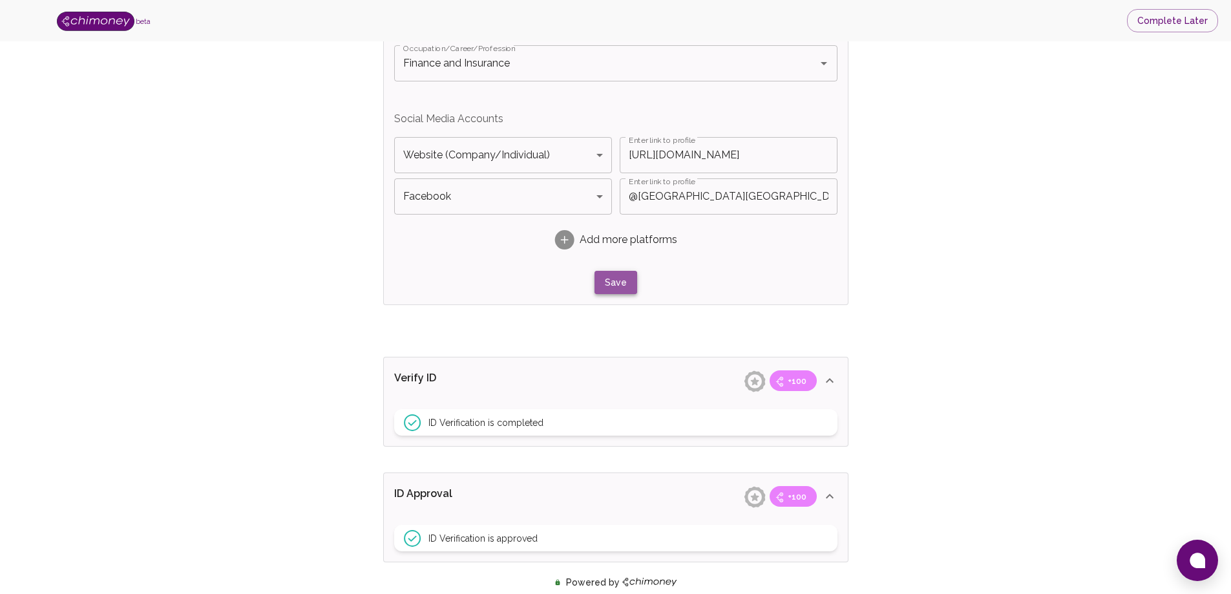
click at [601, 283] on button "Save" at bounding box center [615, 283] width 43 height 24
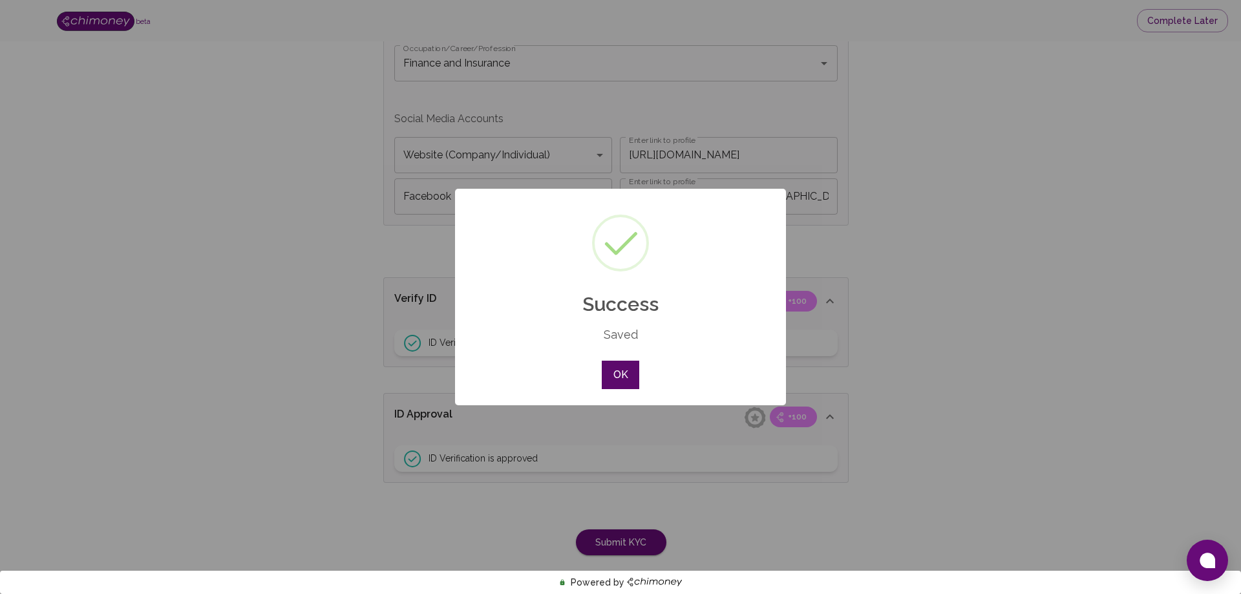
click at [637, 381] on button "OK" at bounding box center [620, 375] width 37 height 28
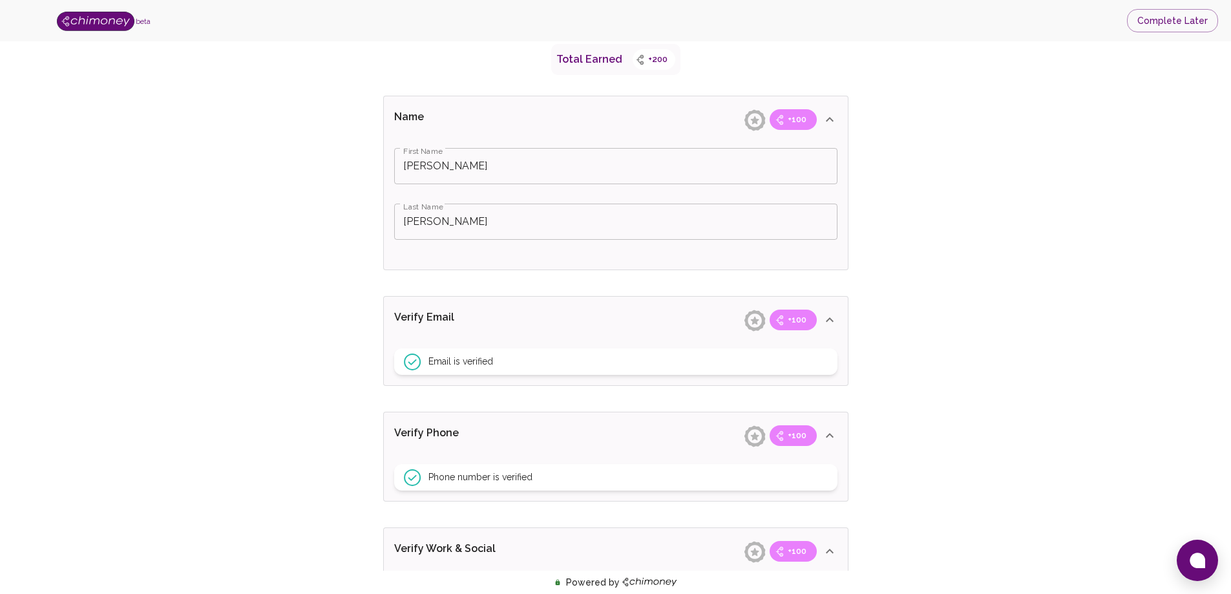
scroll to position [323, 0]
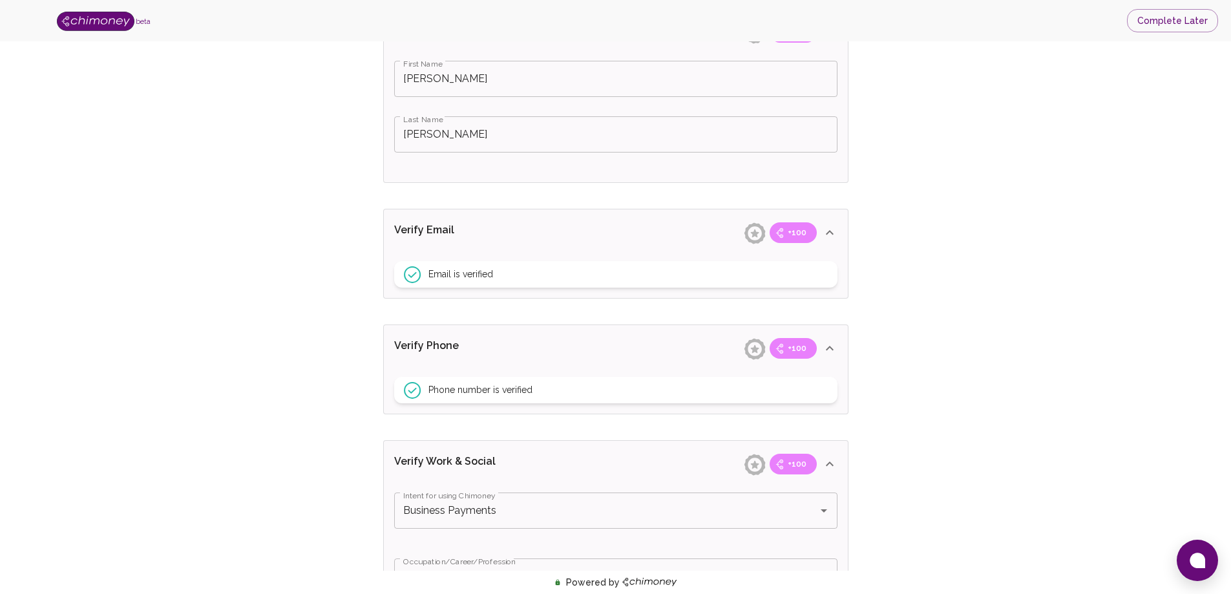
click at [83, 25] on img at bounding box center [96, 21] width 78 height 19
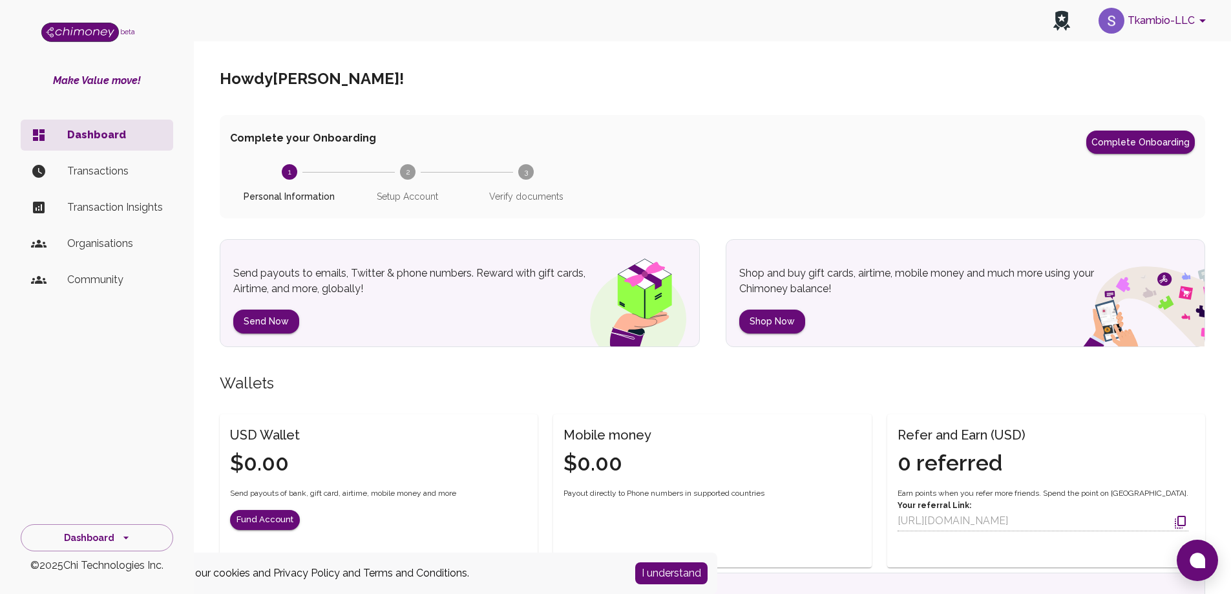
click at [110, 173] on p "Transactions" at bounding box center [115, 171] width 96 height 16
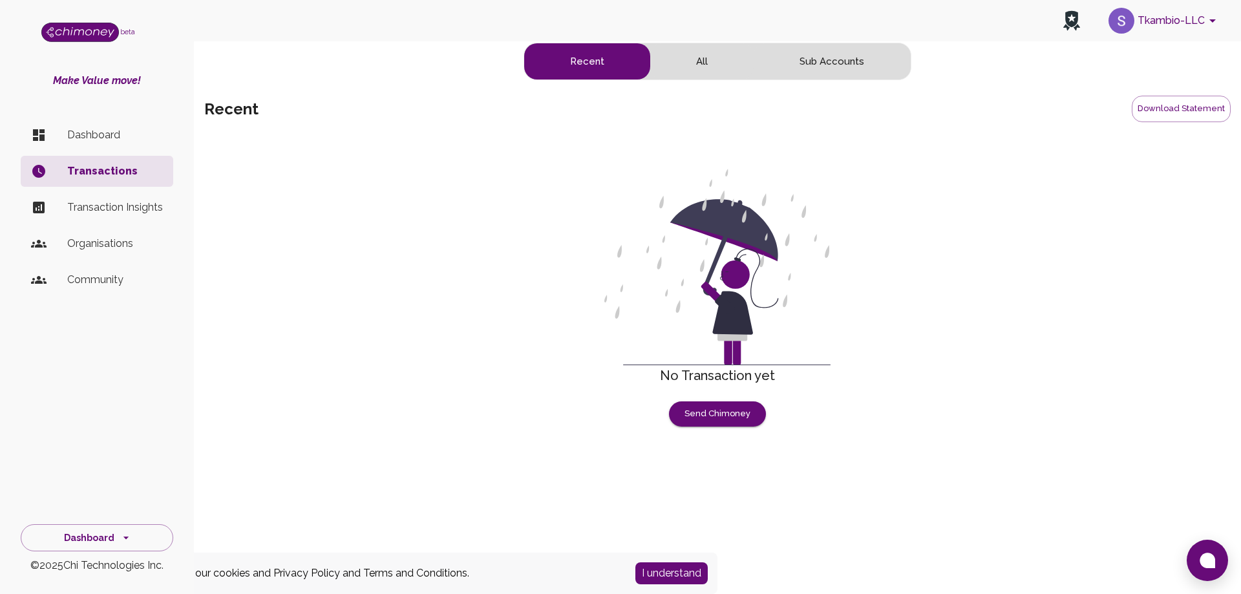
click at [129, 211] on p "Transaction Insights" at bounding box center [115, 208] width 96 height 16
